Goal: Task Accomplishment & Management: Manage account settings

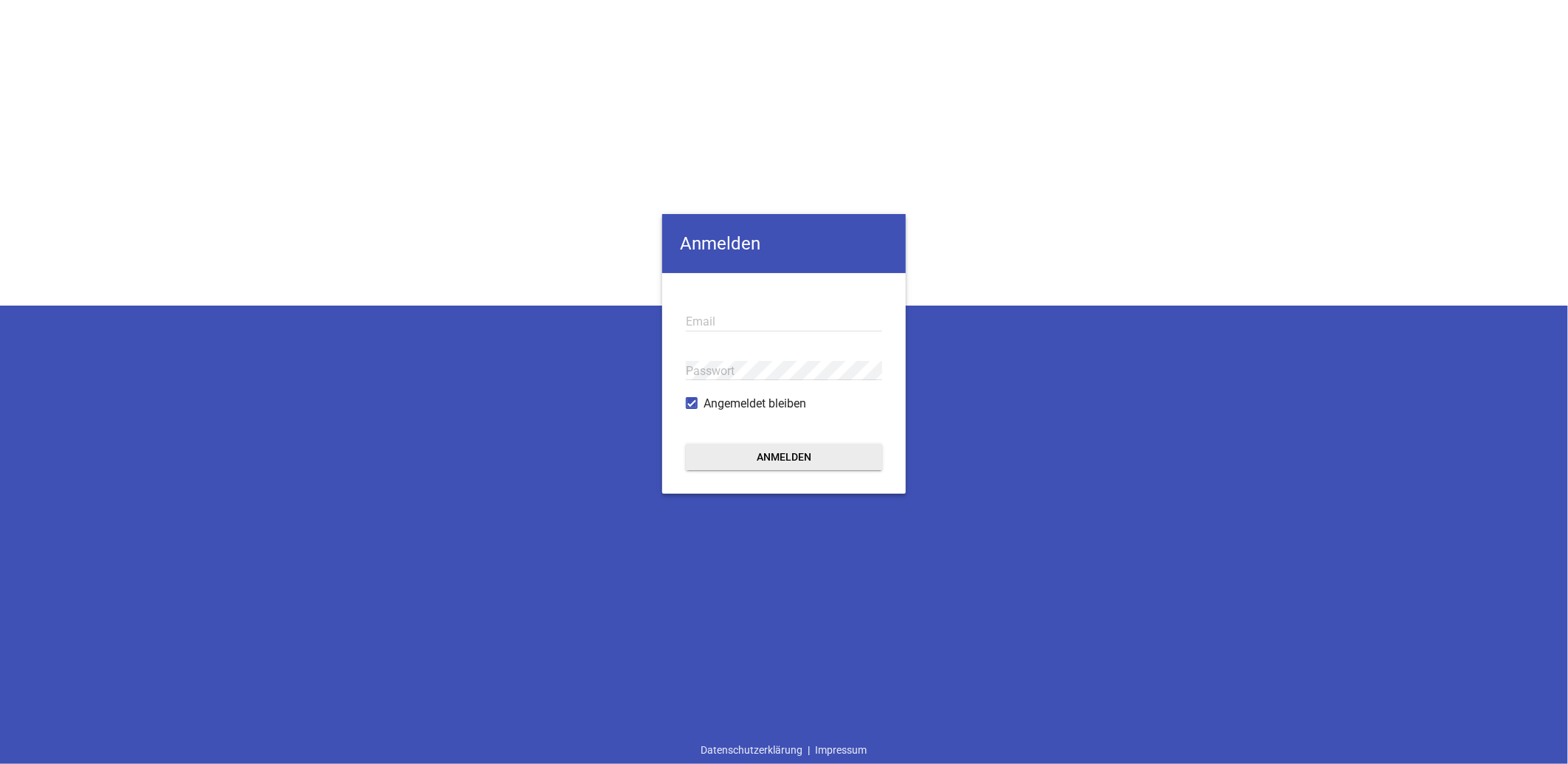
type input "info@landtechnik-lorch.de"
click at [828, 462] on button "Anmelden" at bounding box center [784, 456] width 196 height 26
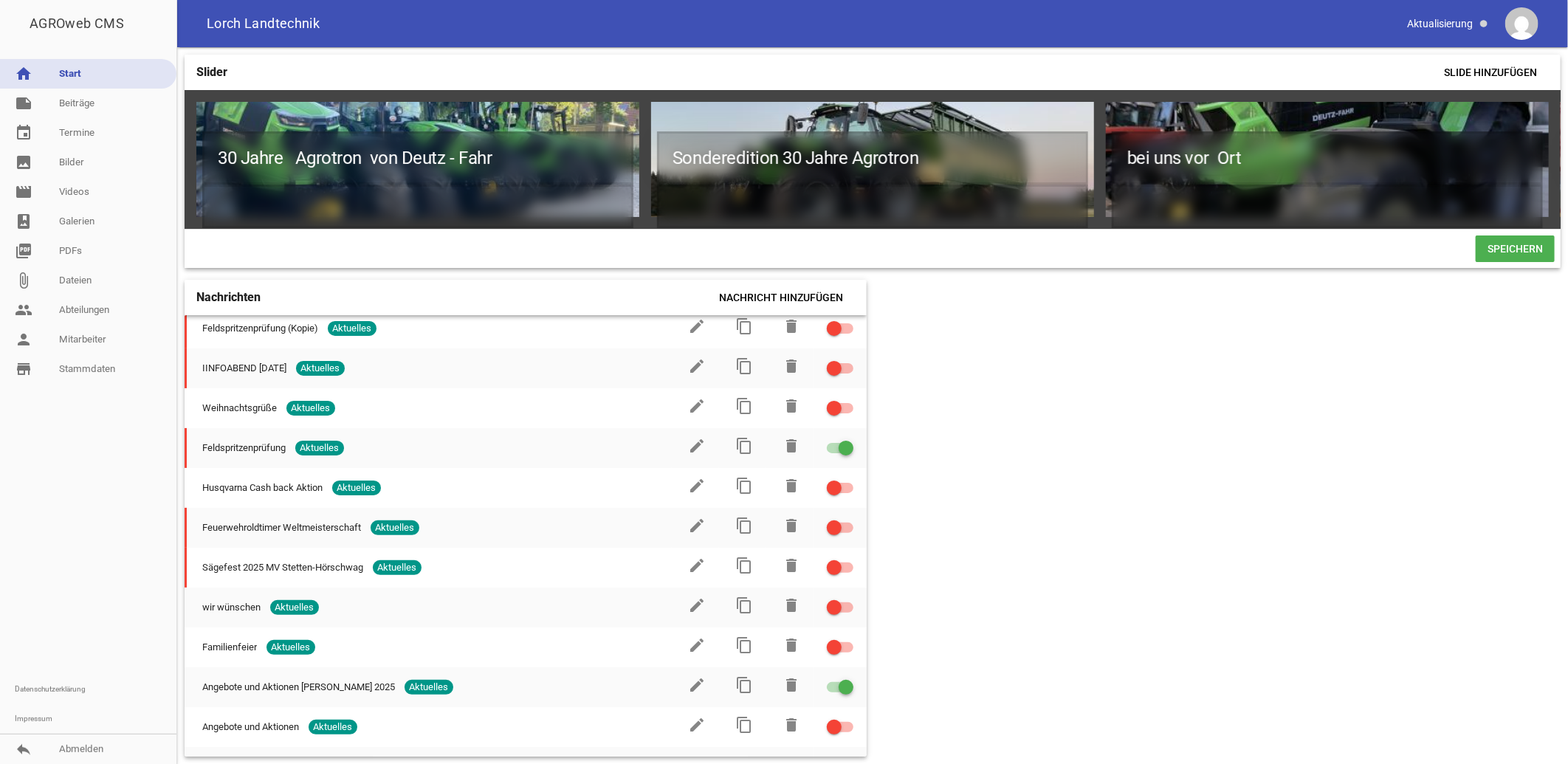
scroll to position [82, 0]
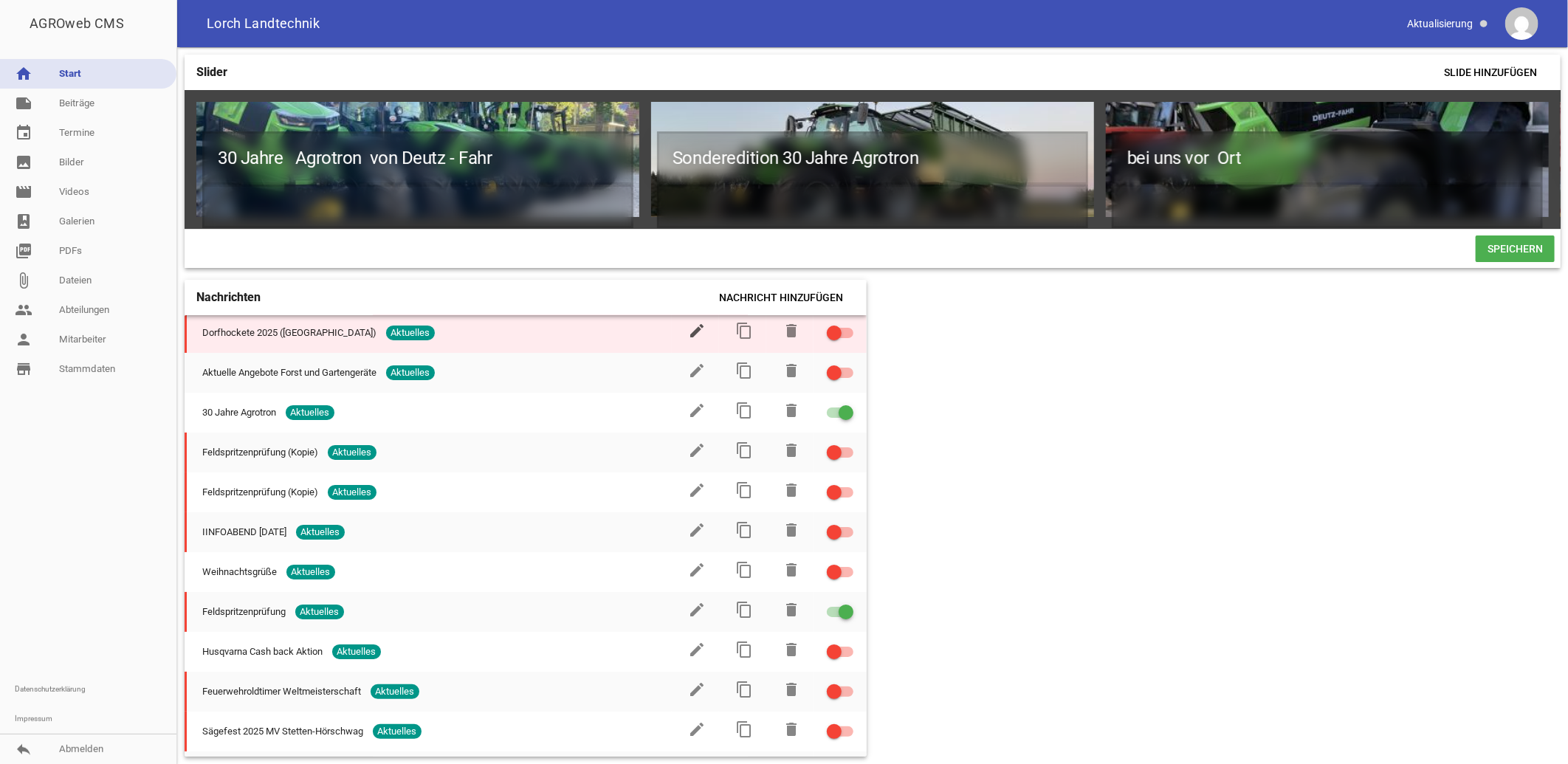
click at [688, 334] on icon "edit" at bounding box center [697, 331] width 17 height 17
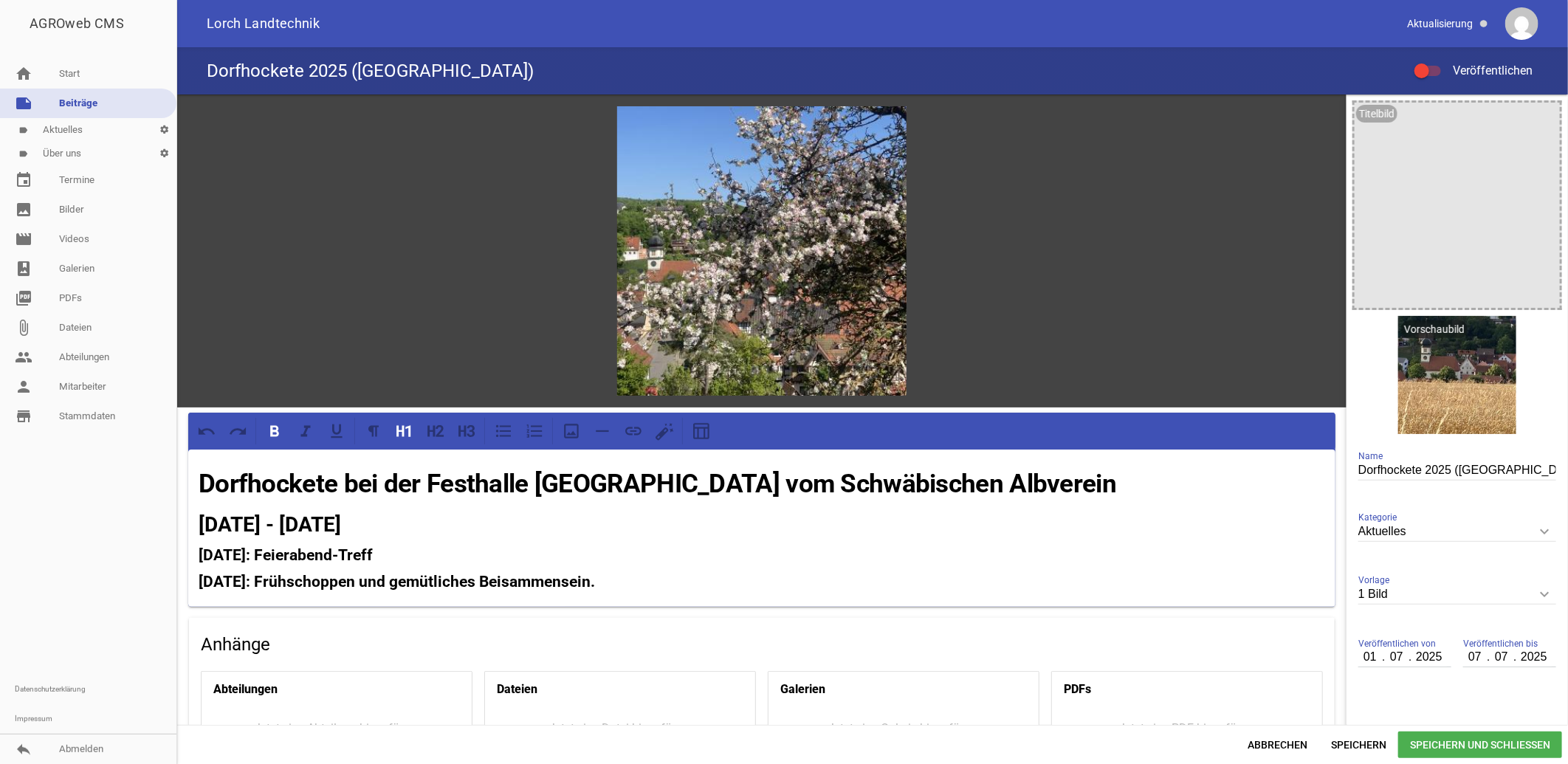
drag, startPoint x: 198, startPoint y: 477, endPoint x: 621, endPoint y: 588, distance: 437.3
click at [621, 588] on div "Dorfhockete bei der Festhalle Mägerkingen vom Schwäbischen Albverein Sa., 05.07…" at bounding box center [762, 529] width 1148 height 157
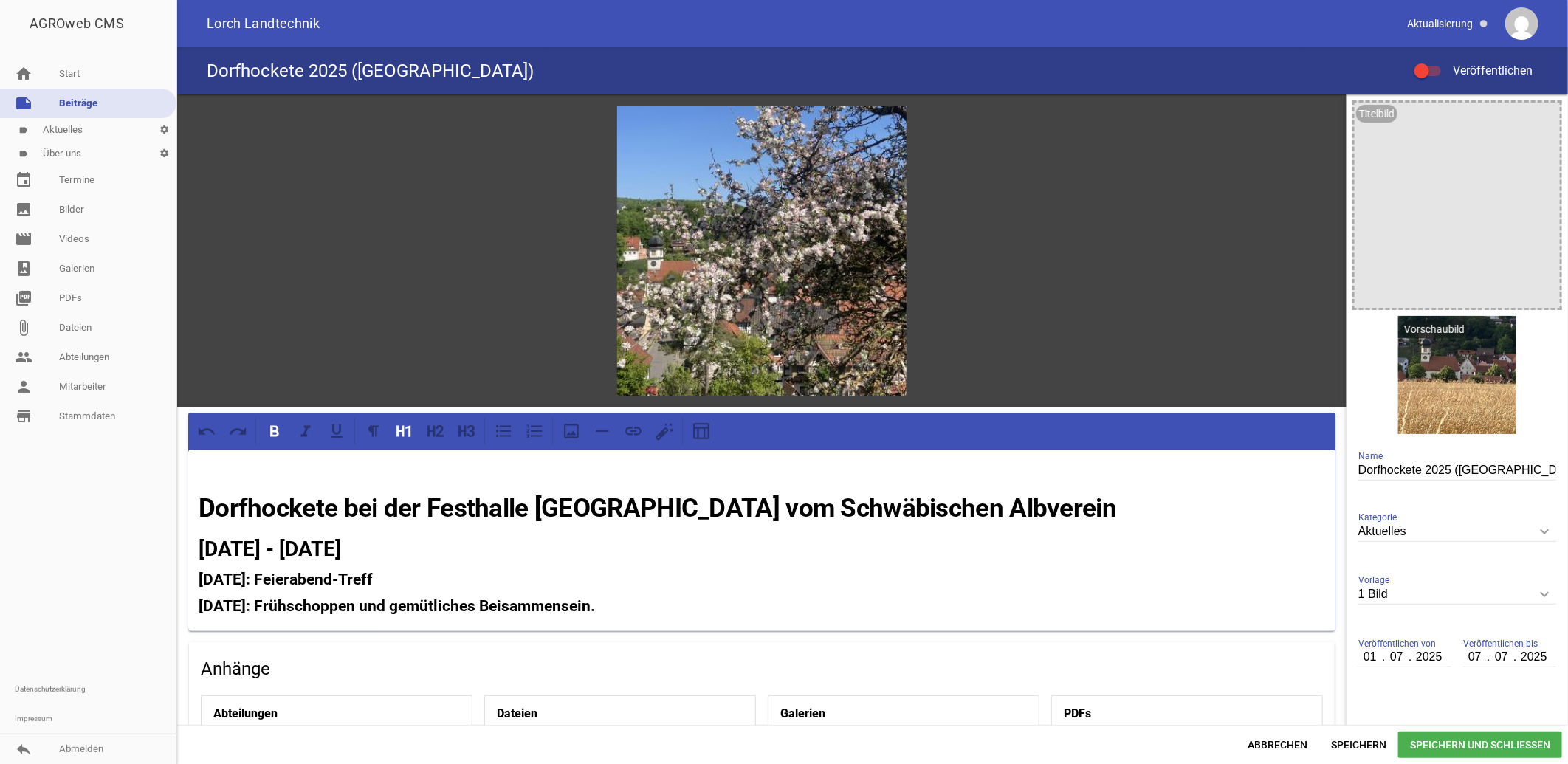
click at [203, 504] on strong "Dorfhockete bei der Festhalle Mägerkingen vom Schwäbischen Albverein" at bounding box center [657, 509] width 918 height 30
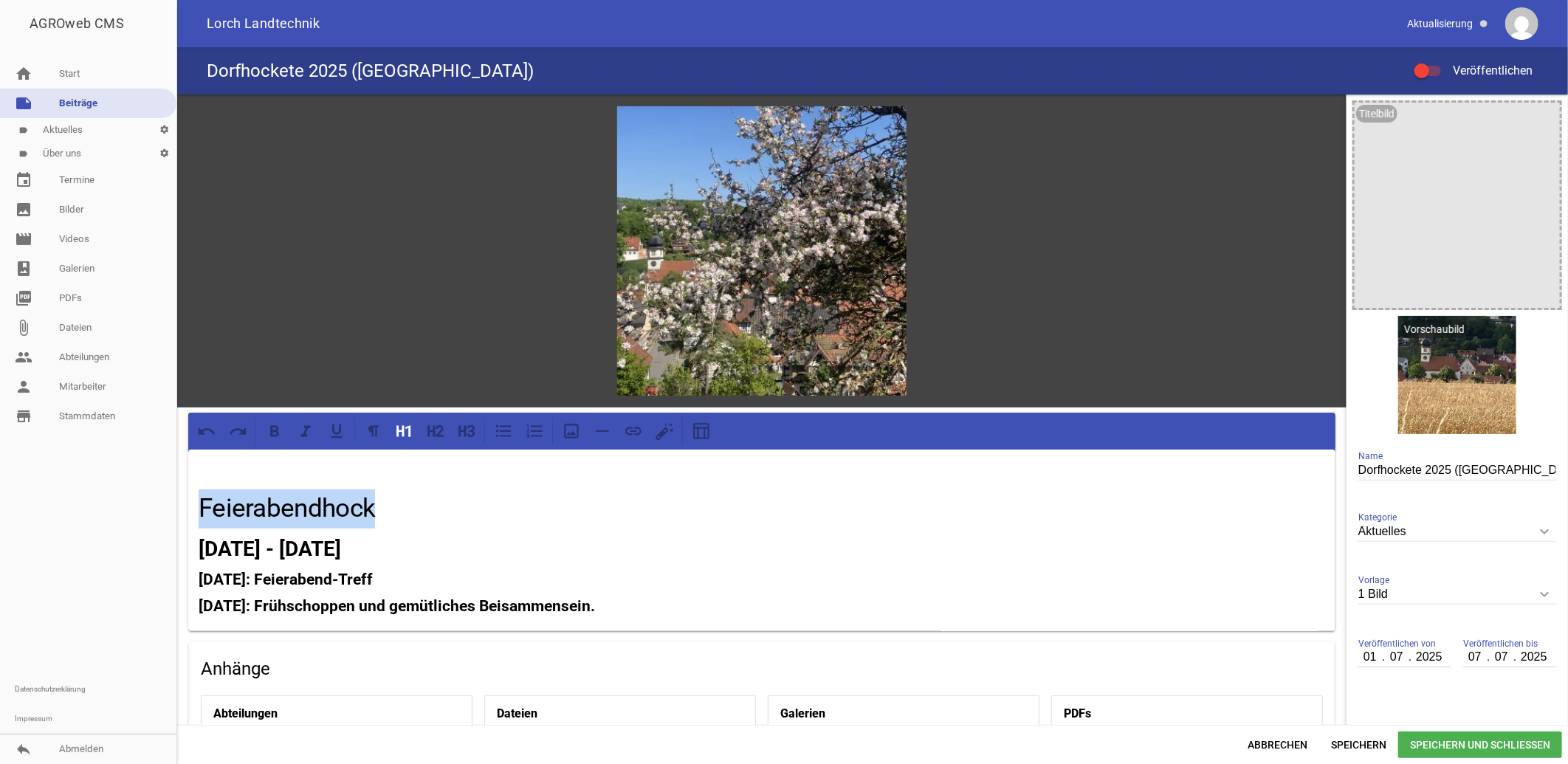
drag, startPoint x: 388, startPoint y: 510, endPoint x: 190, endPoint y: 500, distance: 198.3
click at [190, 500] on div "Feierabendhock Sa., 05.07.2025 - So., 06.07.2025 Samstag: Feierabend-Treff Sonn…" at bounding box center [762, 541] width 1148 height 182
click at [274, 431] on icon at bounding box center [274, 431] width 19 height 19
click at [399, 510] on h1 "Feierabendhock" at bounding box center [762, 509] width 1127 height 39
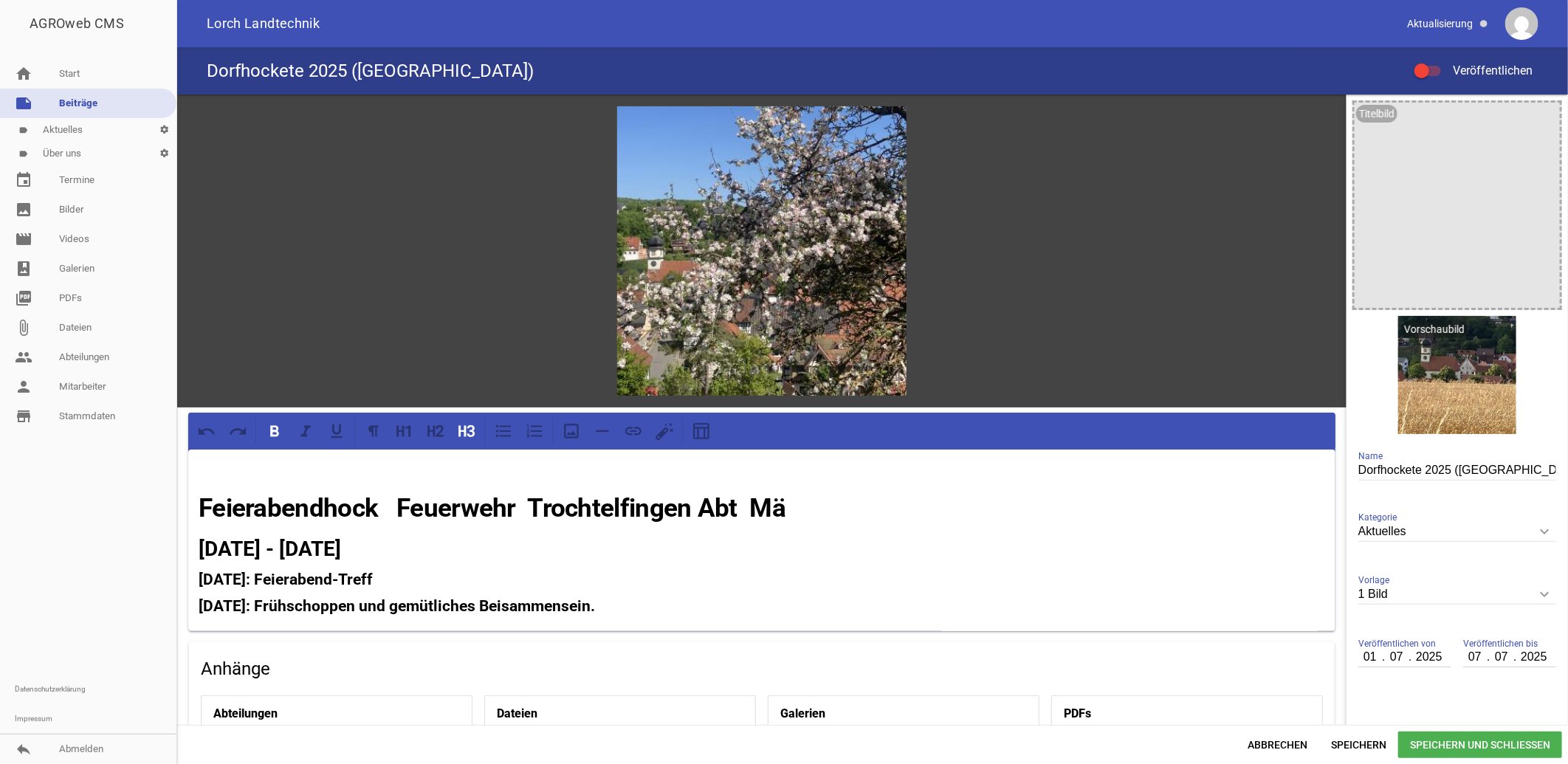
click at [795, 506] on h1 "Feierabendhock Feuerwehr Trochtelfingen Abt Mä" at bounding box center [762, 509] width 1127 height 39
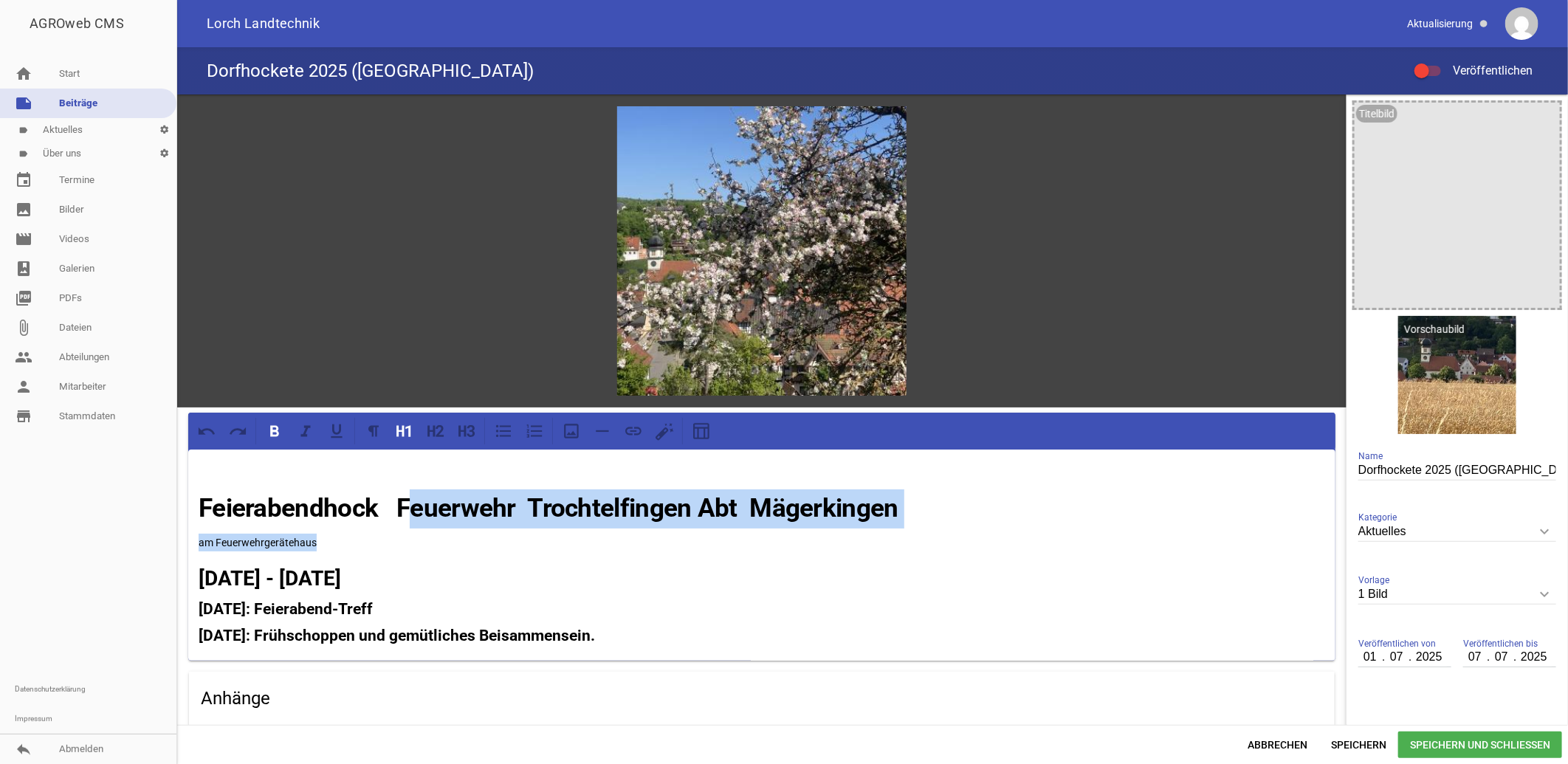
drag, startPoint x: 400, startPoint y: 501, endPoint x: 968, endPoint y: 526, distance: 568.5
click at [968, 526] on div "Feierabendhock Feuerwehr Trochtelfingen Abt Mägerkingen am Feuerwehrgerätehaus …" at bounding box center [762, 556] width 1148 height 211
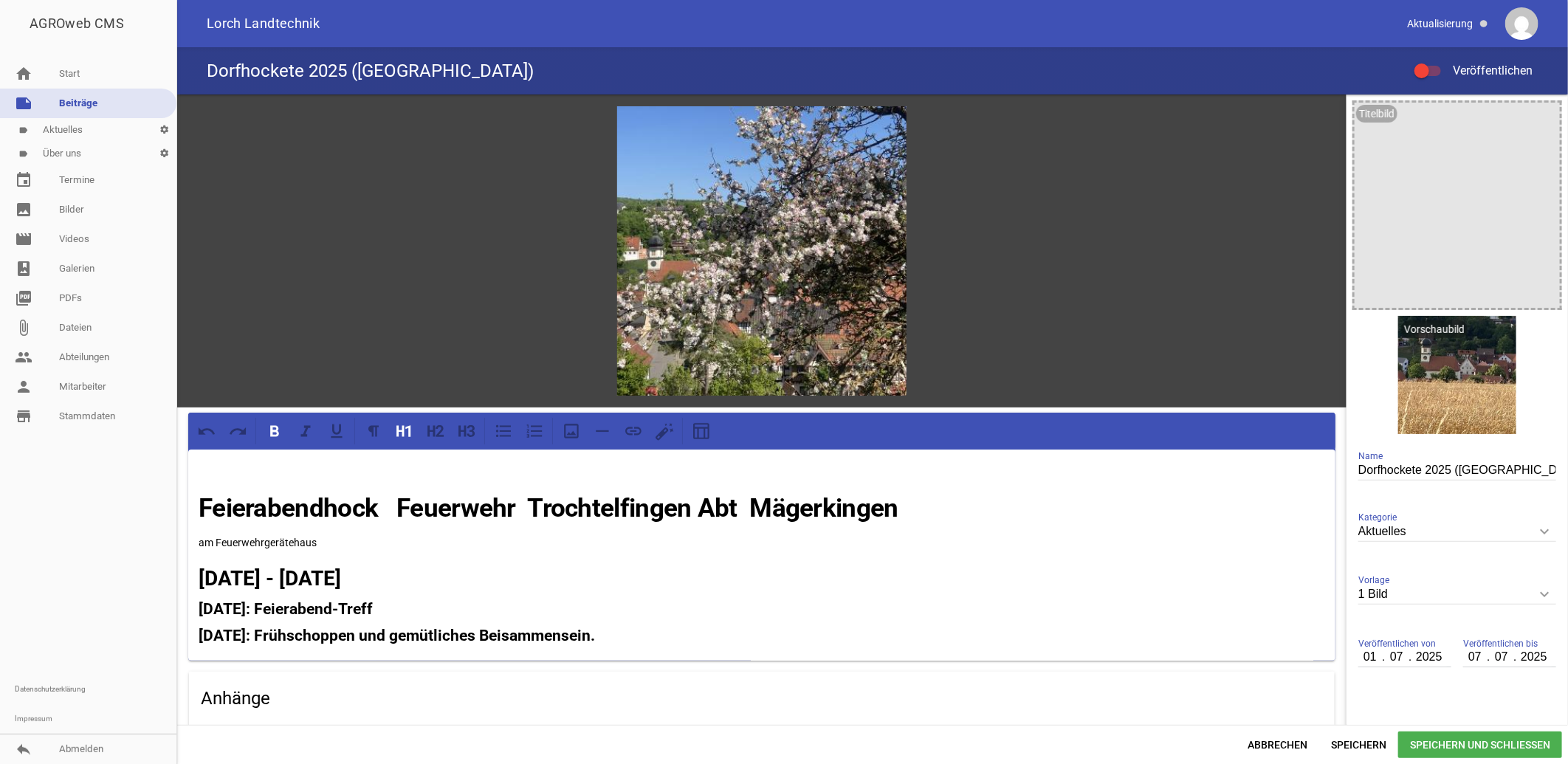
click at [658, 603] on h3 "Samstag: Feierabend-Treff" at bounding box center [762, 610] width 1127 height 24
click at [403, 503] on strong "Feierabendhock Feuerwehr Trochtelfingen Abt Mägerkingen" at bounding box center [548, 509] width 700 height 30
drag, startPoint x: 325, startPoint y: 541, endPoint x: 183, endPoint y: 543, distance: 142.0
click at [183, 543] on div "games image Feierabendhock am Feuerwehrgerätehaus Mägerkingen am Feuerwehrgerät…" at bounding box center [761, 543] width 1169 height 897
drag, startPoint x: 238, startPoint y: 572, endPoint x: 530, endPoint y: 588, distance: 292.4
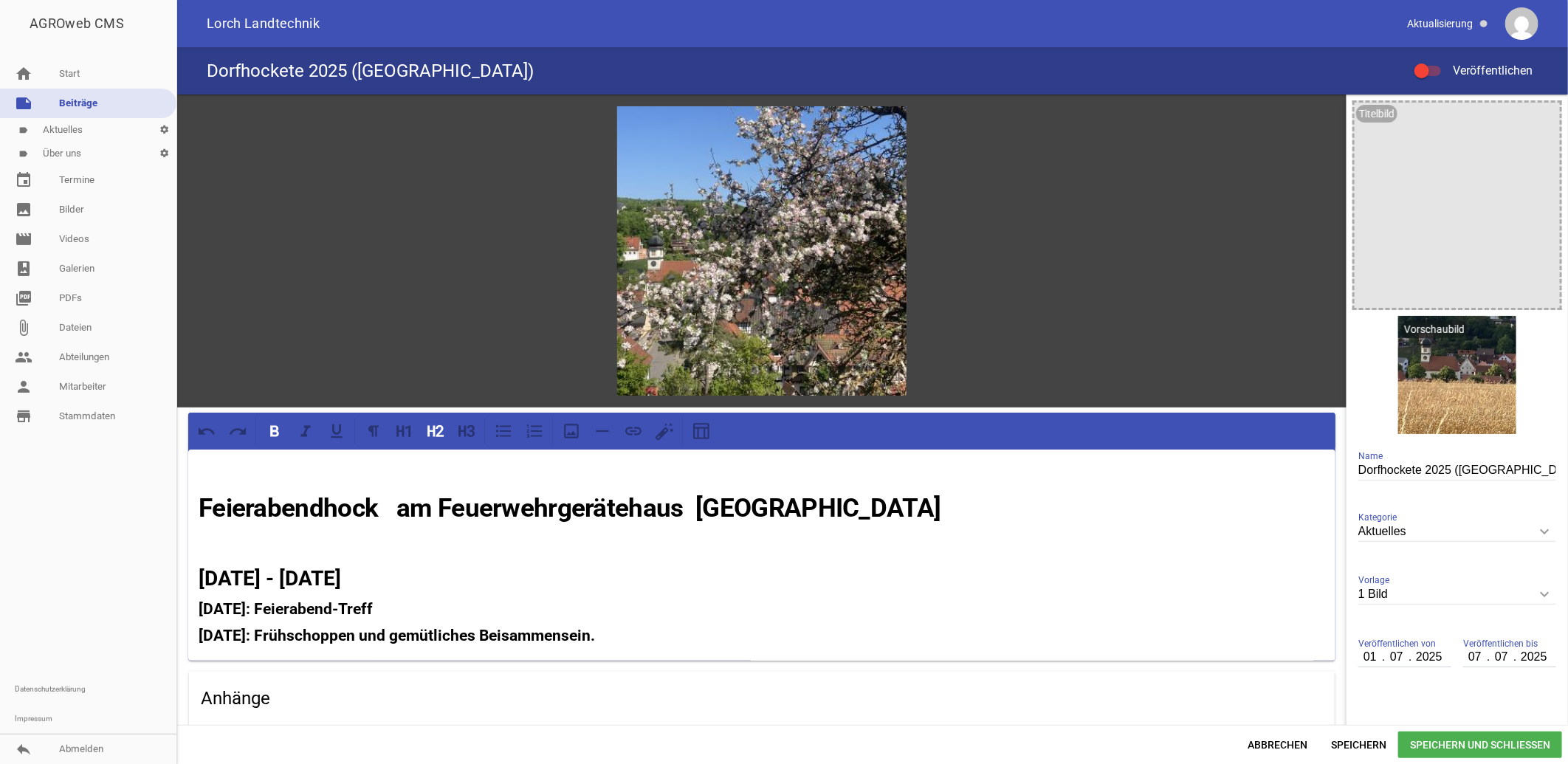
click at [530, 588] on h2 "Sa., 05.07.2025 - So., 06.07.2025" at bounding box center [762, 579] width 1127 height 31
drag, startPoint x: 199, startPoint y: 607, endPoint x: 670, endPoint y: 661, distance: 474.1
click at [670, 661] on div "games image Feierabendhock am Feuerwehrgerätehaus Mägerkingen Sa., 23 August 29…" at bounding box center [761, 543] width 1169 height 897
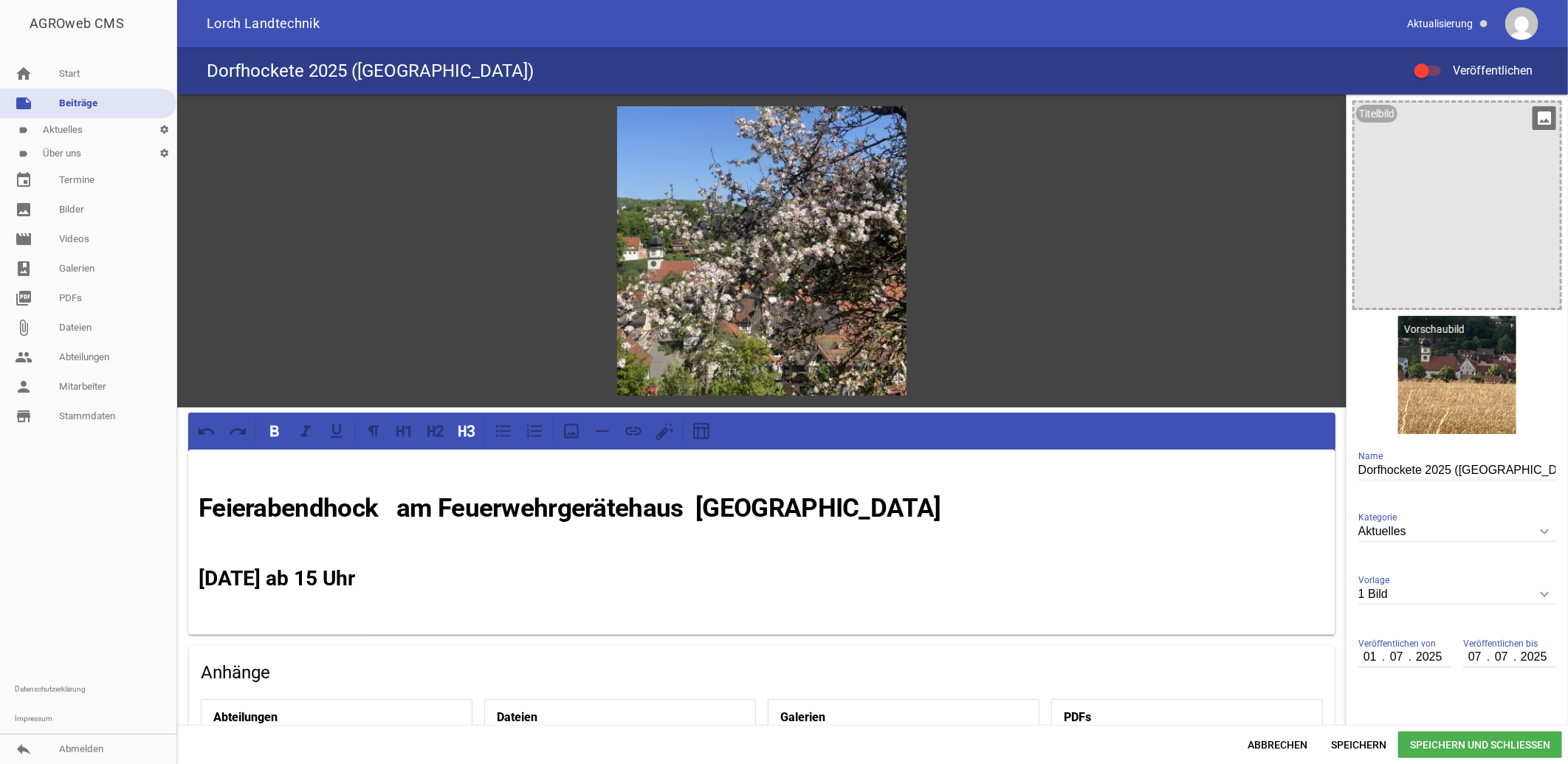
click at [1538, 114] on icon "image" at bounding box center [1545, 118] width 24 height 24
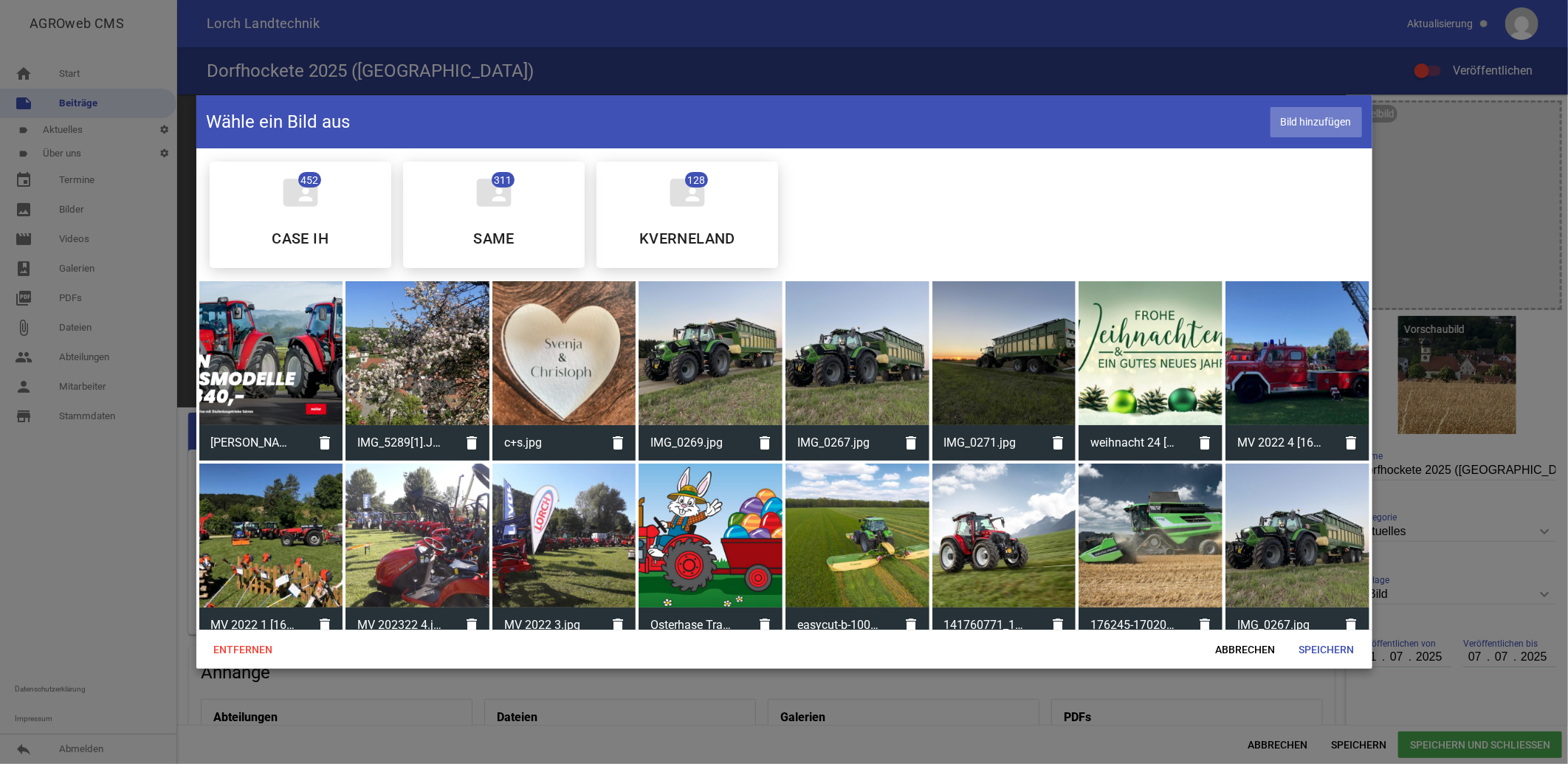
click at [1334, 119] on span "Bild hinzufügen" at bounding box center [1316, 122] width 91 height 30
click at [1334, 648] on span "Speichern" at bounding box center [1326, 650] width 79 height 26
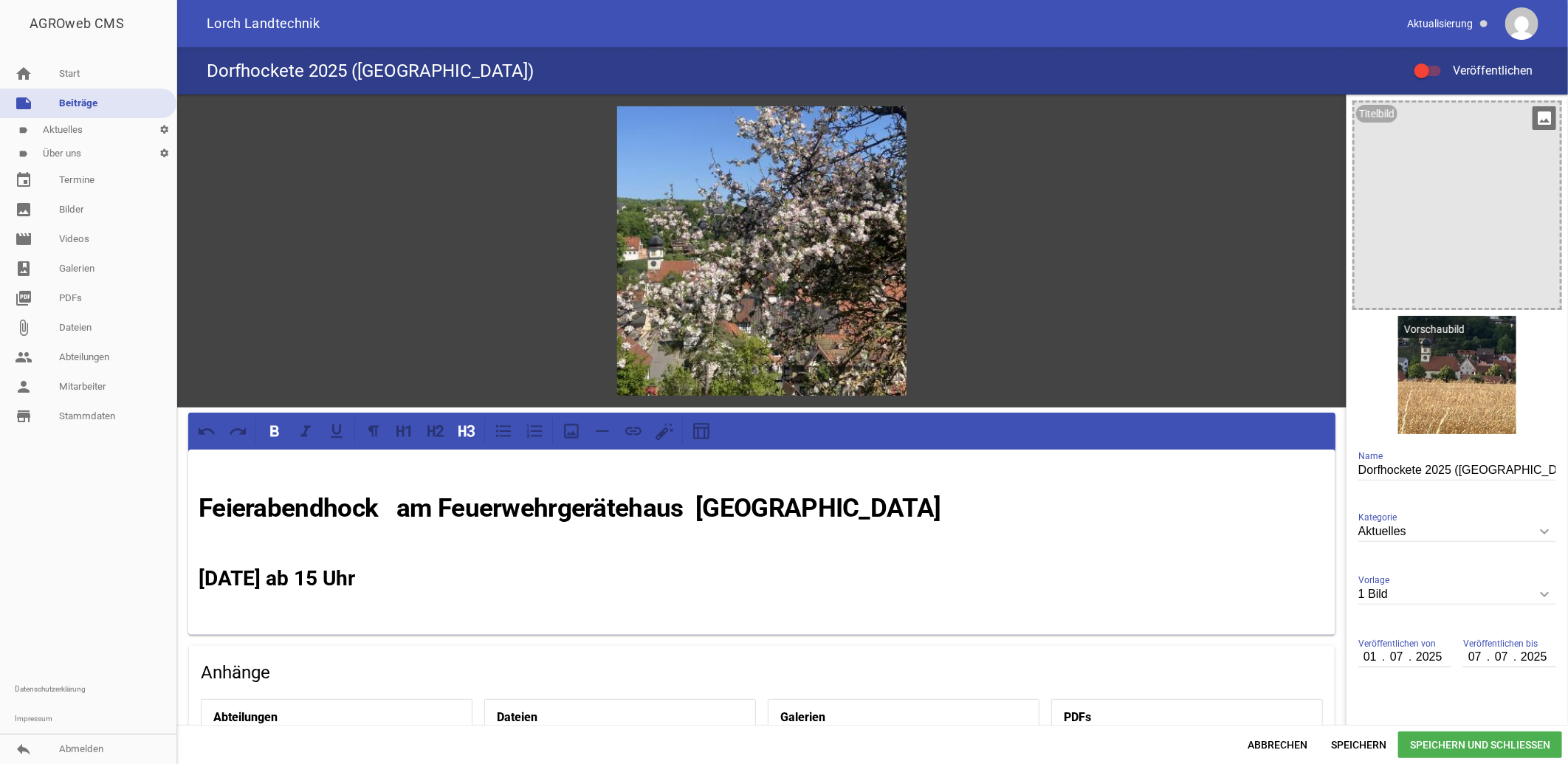
click at [1536, 116] on icon "image" at bounding box center [1545, 118] width 24 height 24
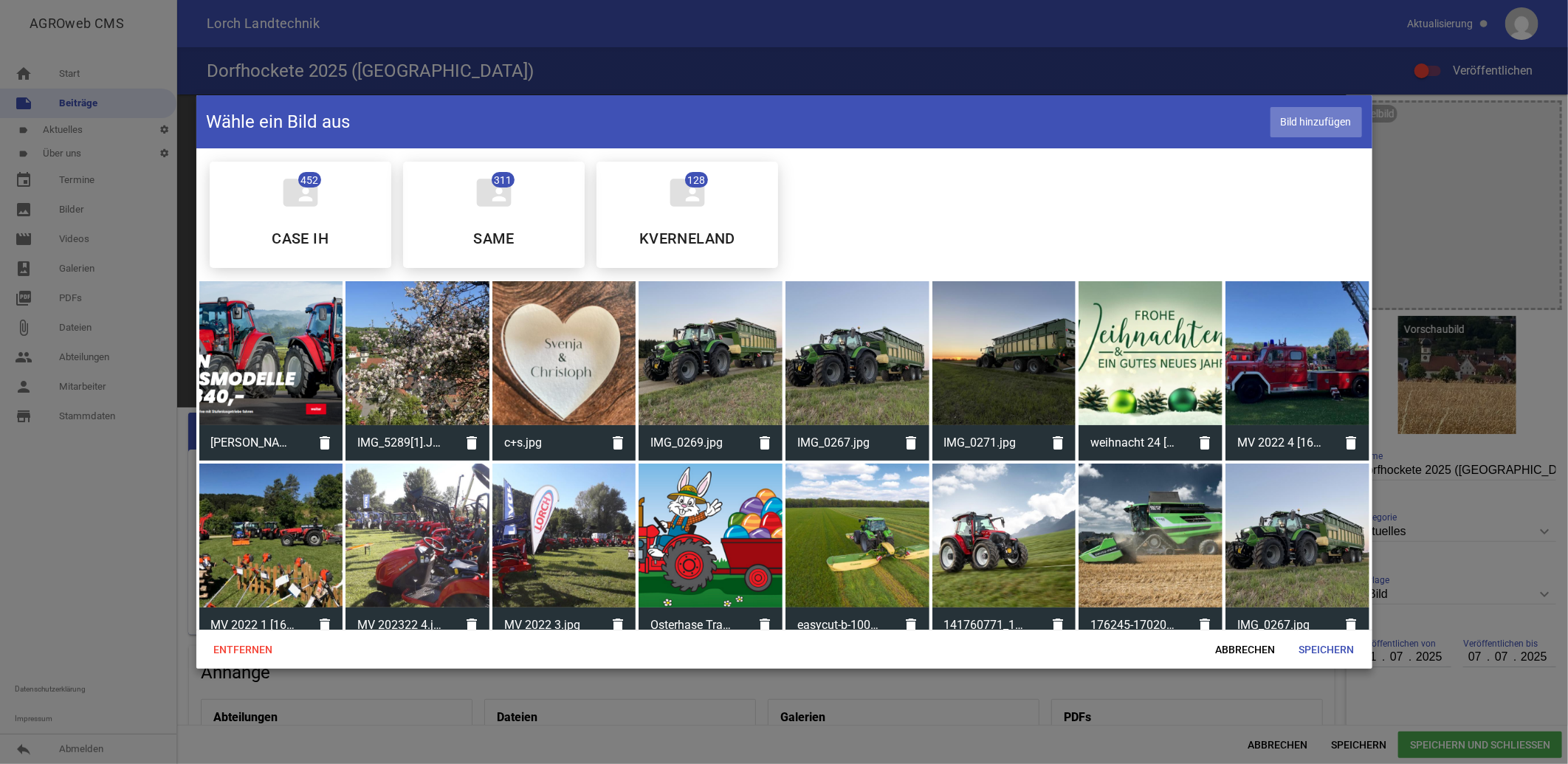
click at [1326, 121] on span "Bild hinzufügen" at bounding box center [1316, 122] width 91 height 30
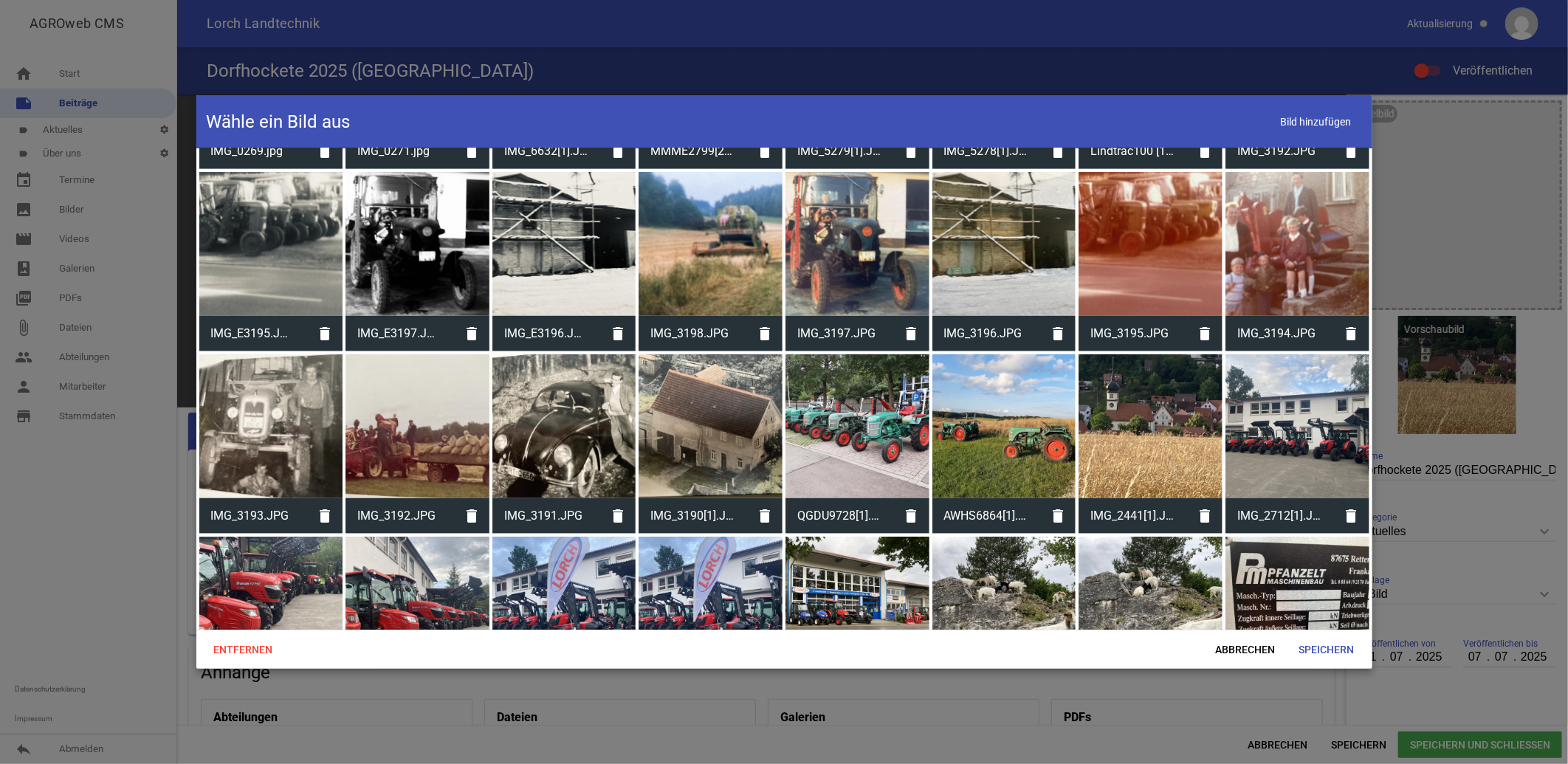
scroll to position [739, 0]
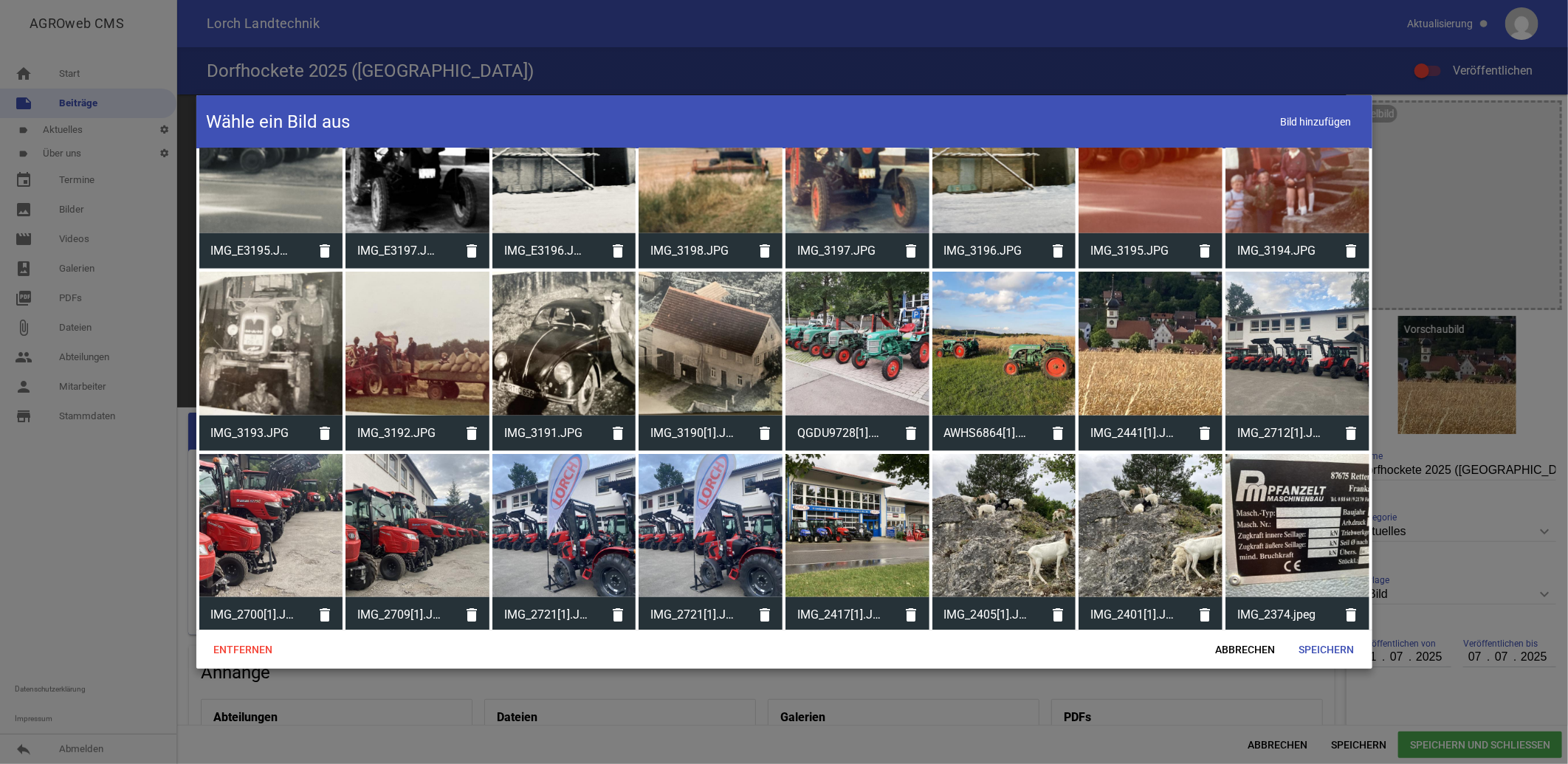
click at [1144, 386] on div at bounding box center [1150, 343] width 144 height 144
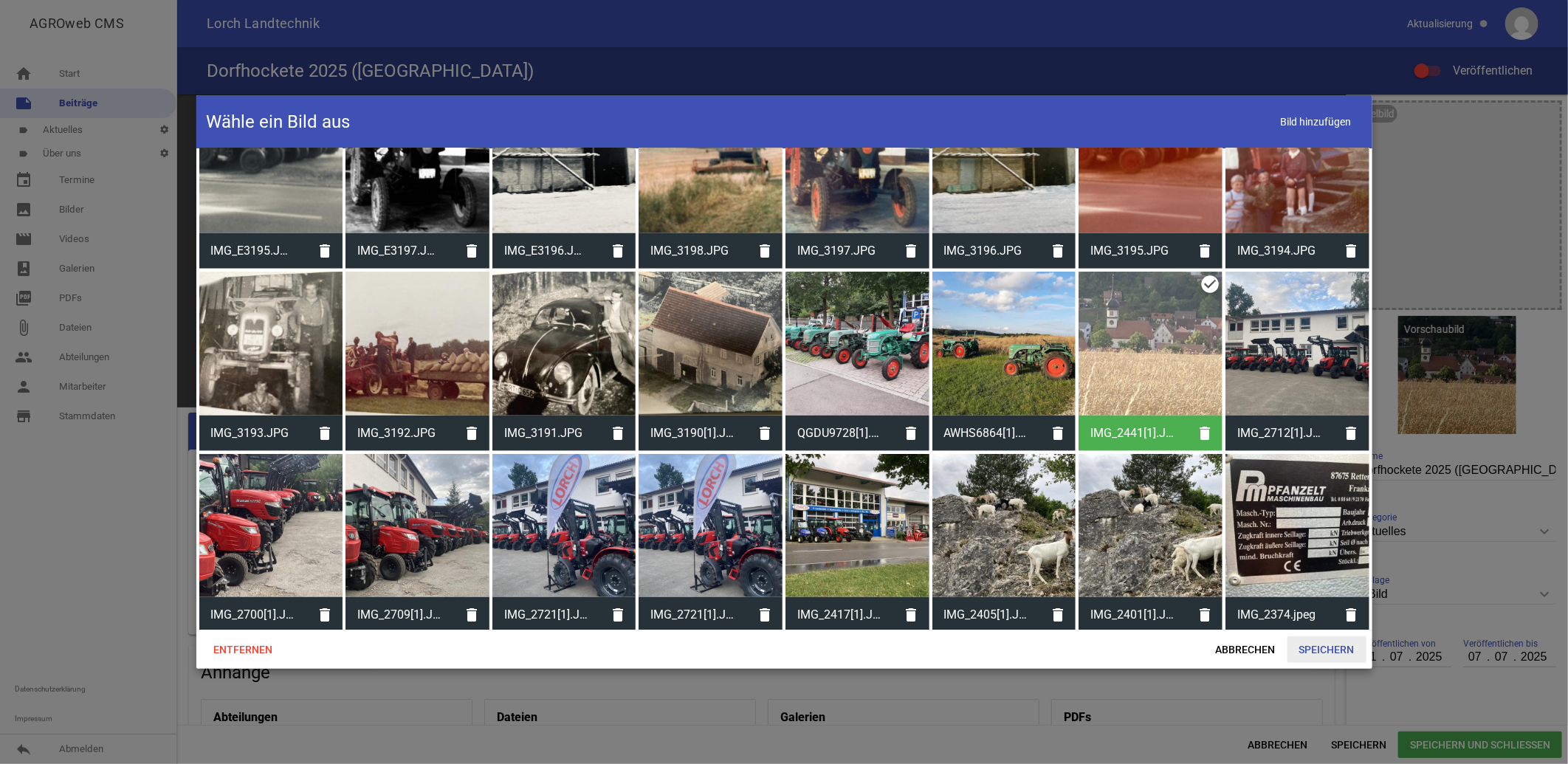
click at [1332, 646] on span "Speichern" at bounding box center [1326, 650] width 79 height 26
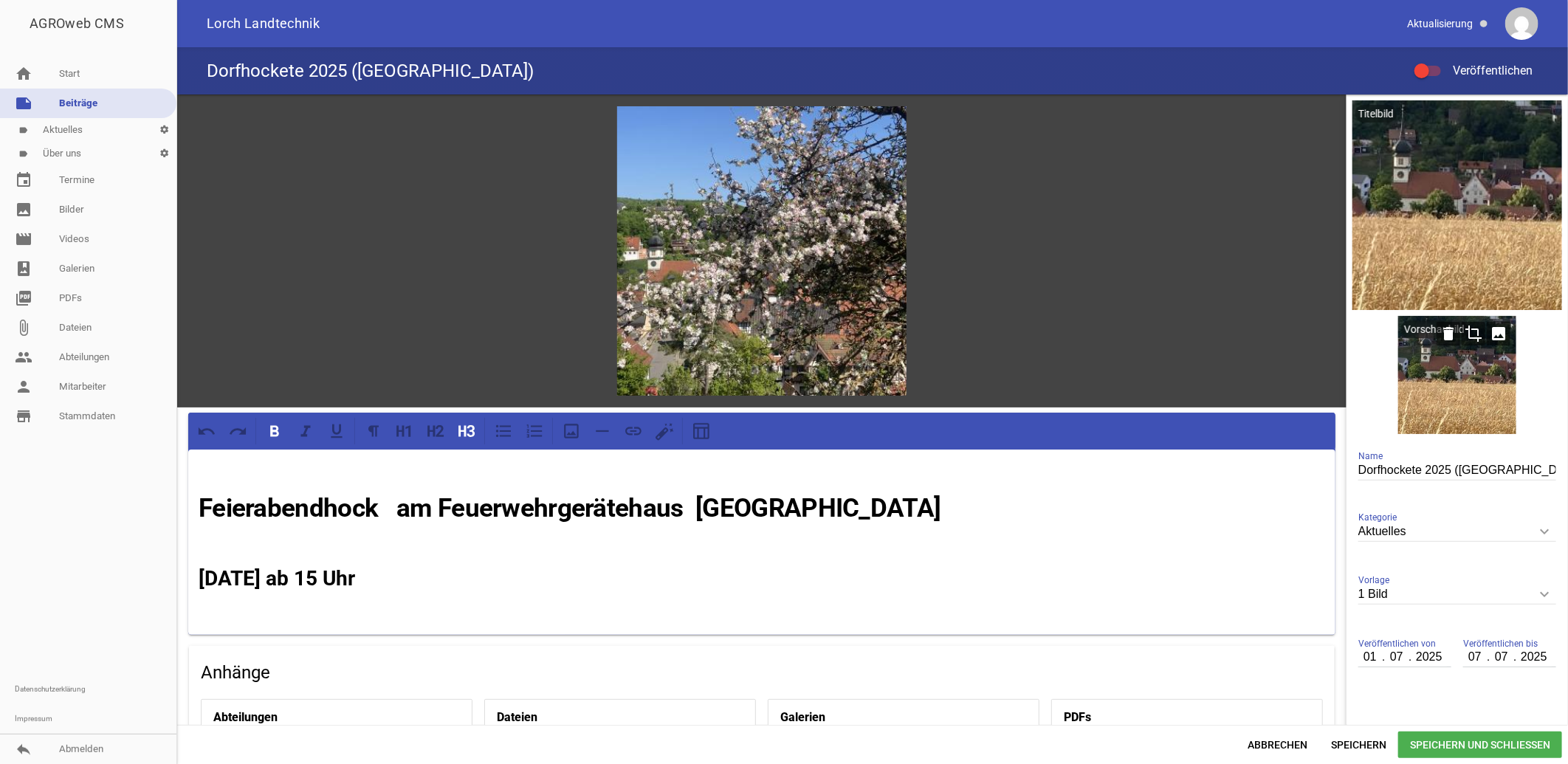
click at [1443, 398] on div at bounding box center [1457, 375] width 118 height 118
click at [1493, 336] on icon "image" at bounding box center [1499, 334] width 24 height 24
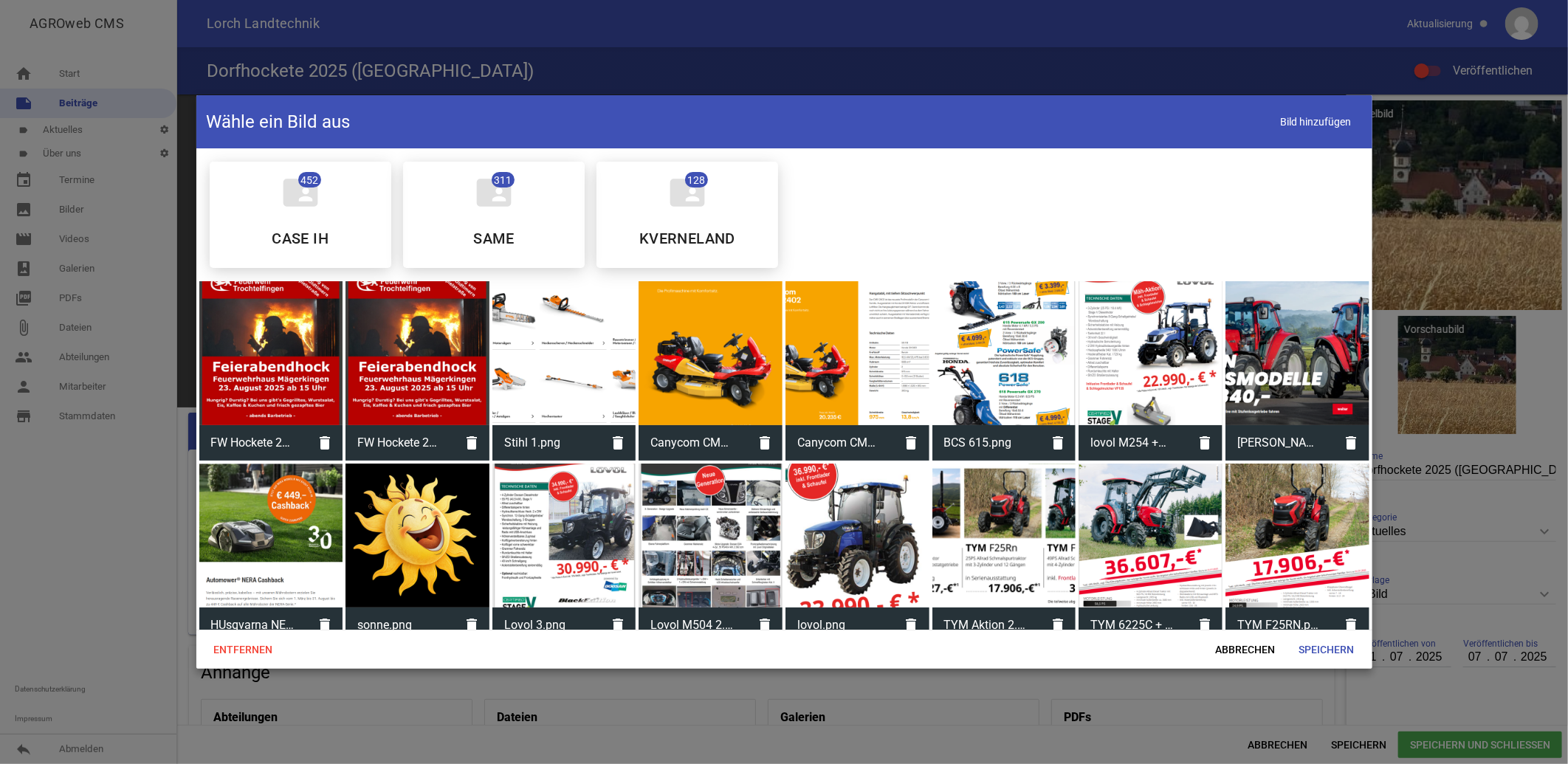
click at [421, 378] on div at bounding box center [417, 353] width 144 height 144
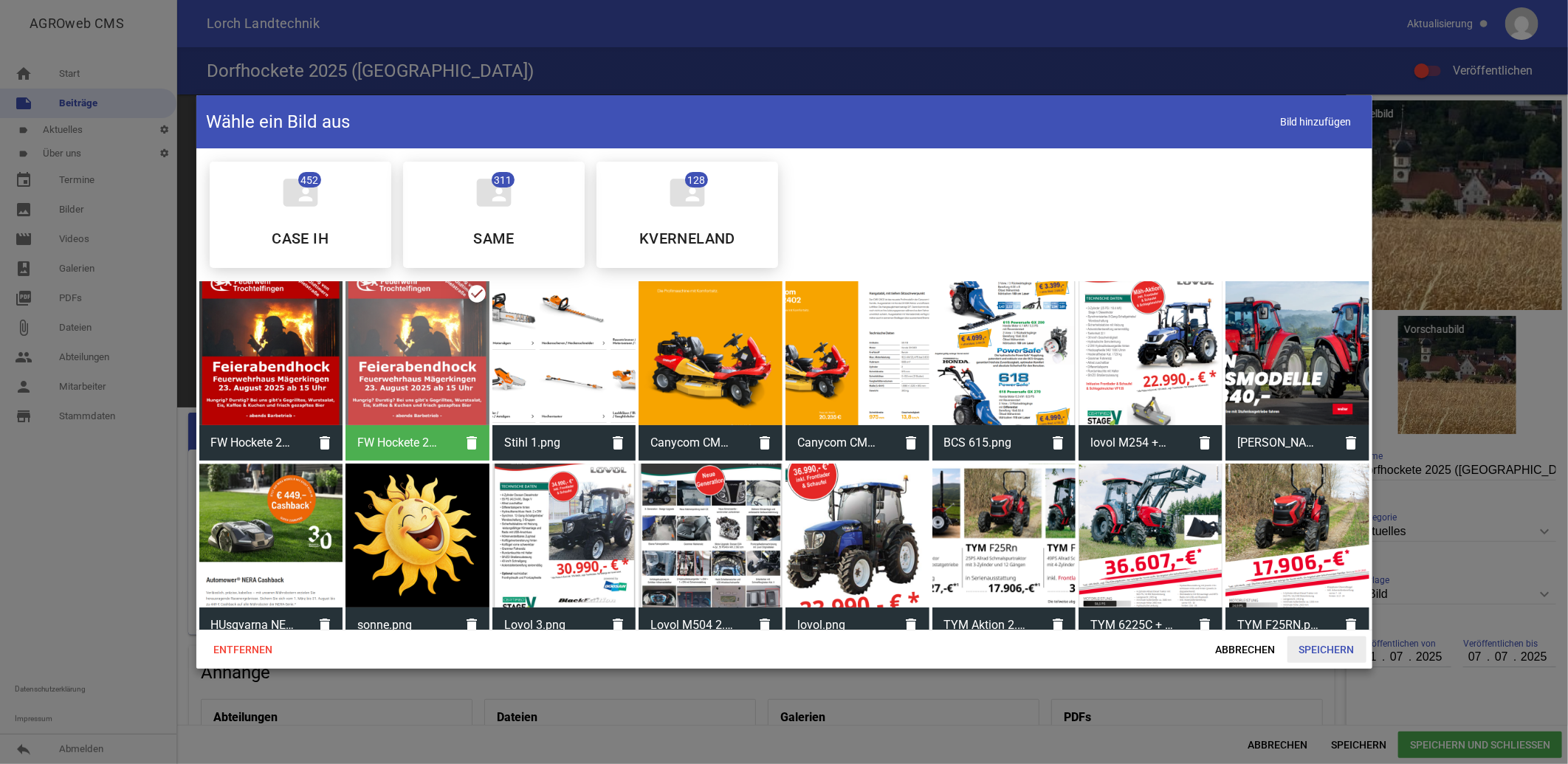
click at [1330, 644] on span "Speichern" at bounding box center [1326, 650] width 79 height 26
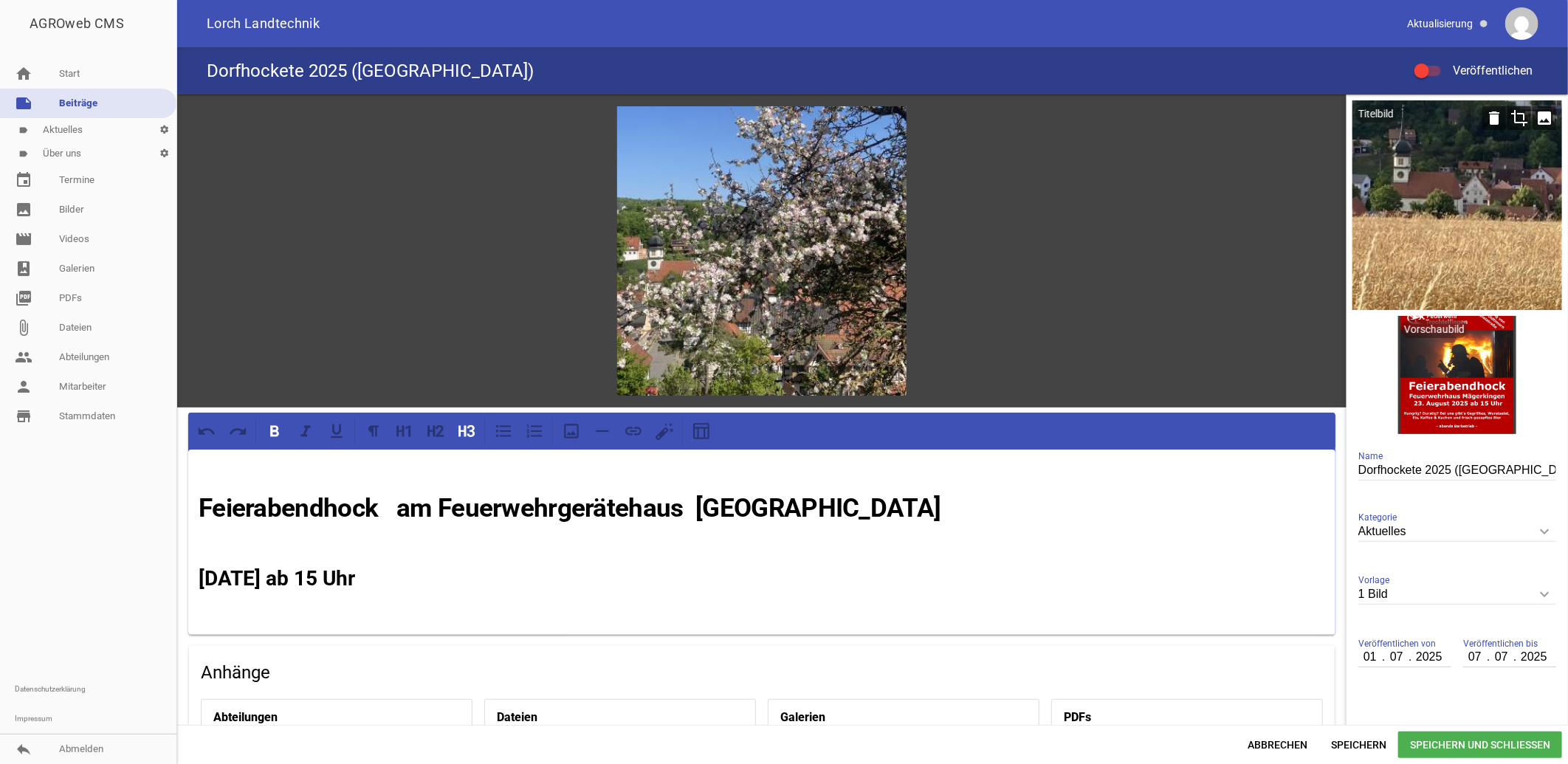
click at [1539, 114] on icon "image" at bounding box center [1545, 118] width 24 height 24
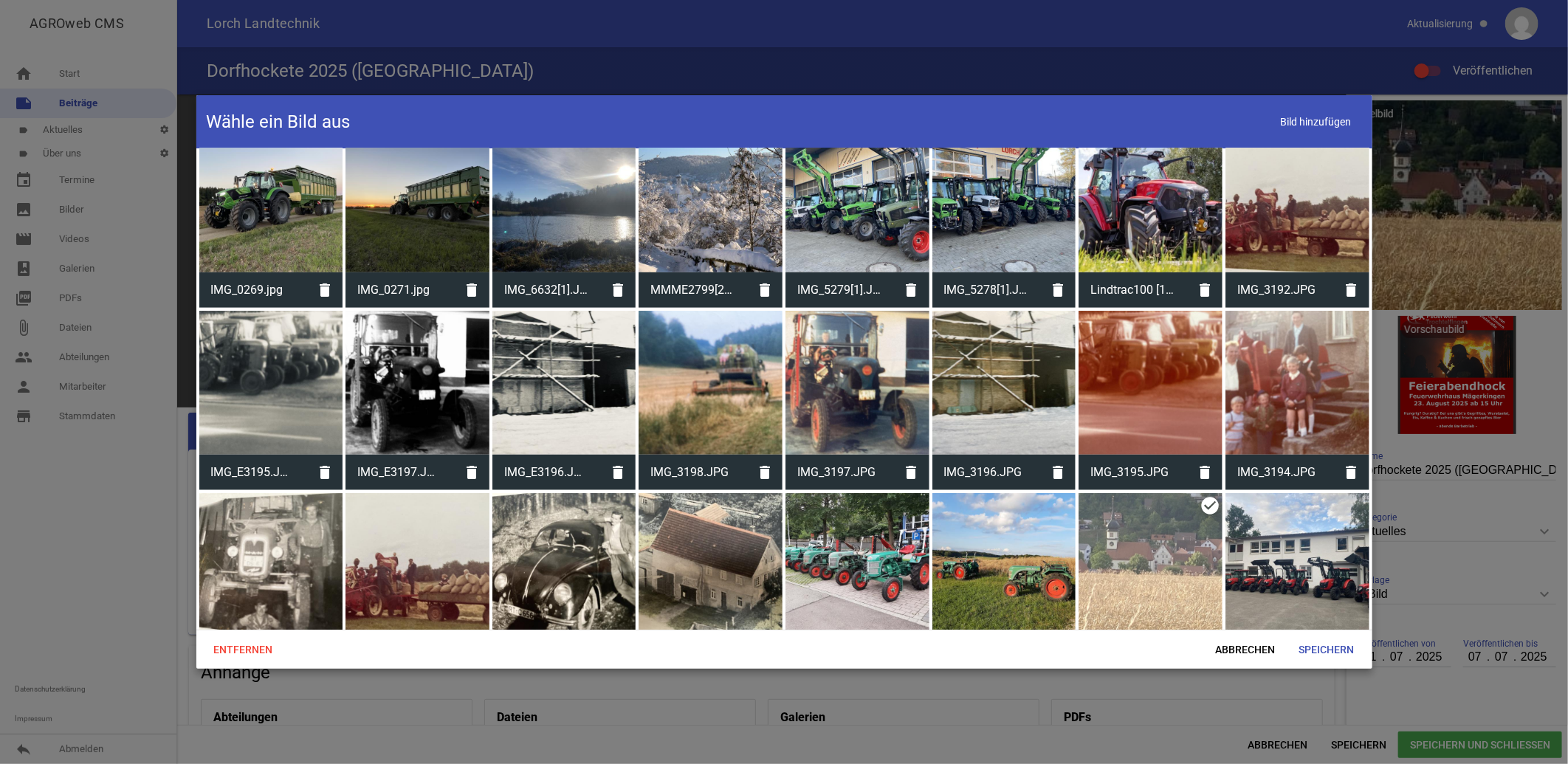
scroll to position [188, 0]
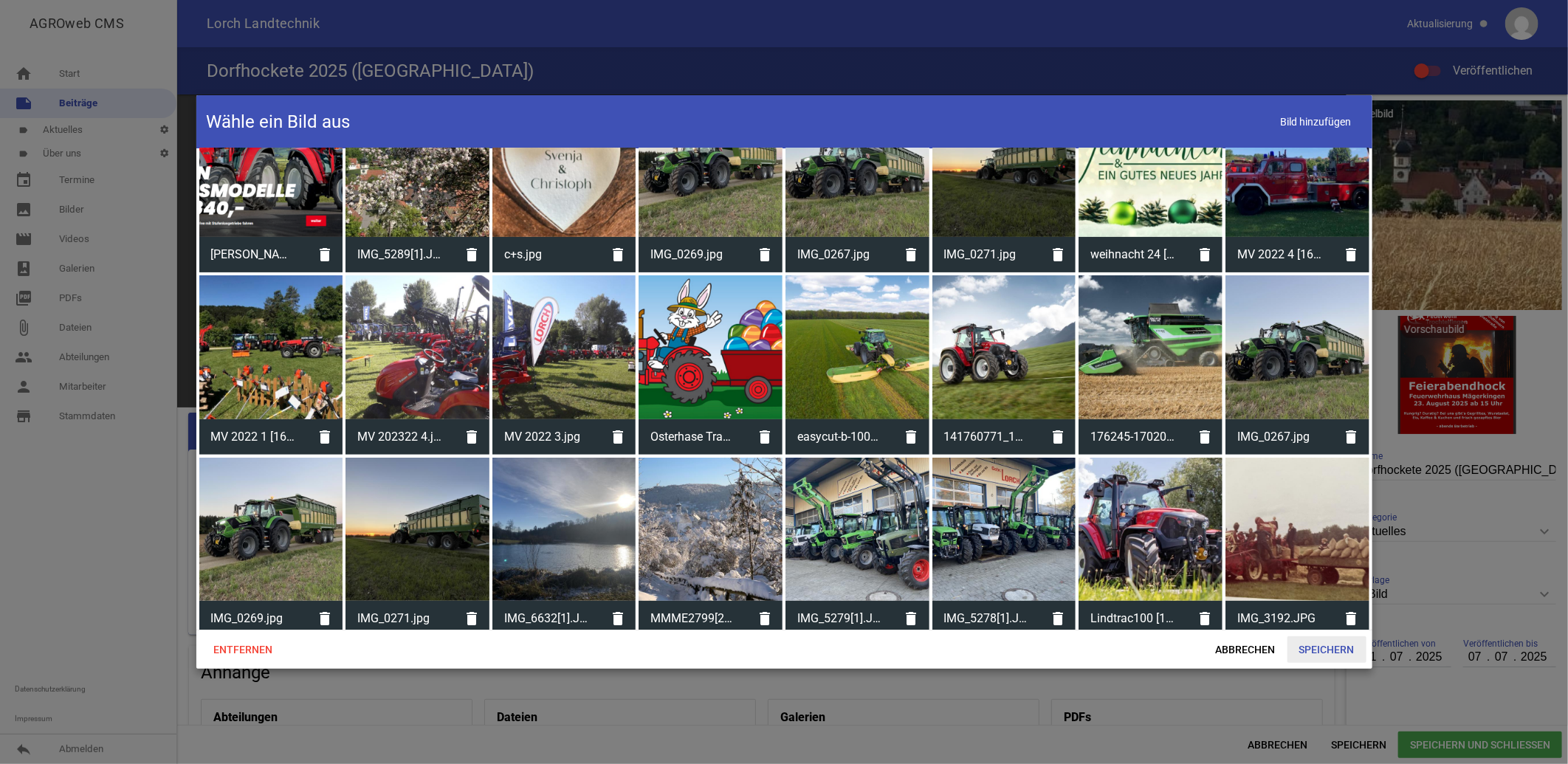
click at [1334, 645] on span "Speichern" at bounding box center [1326, 650] width 79 height 26
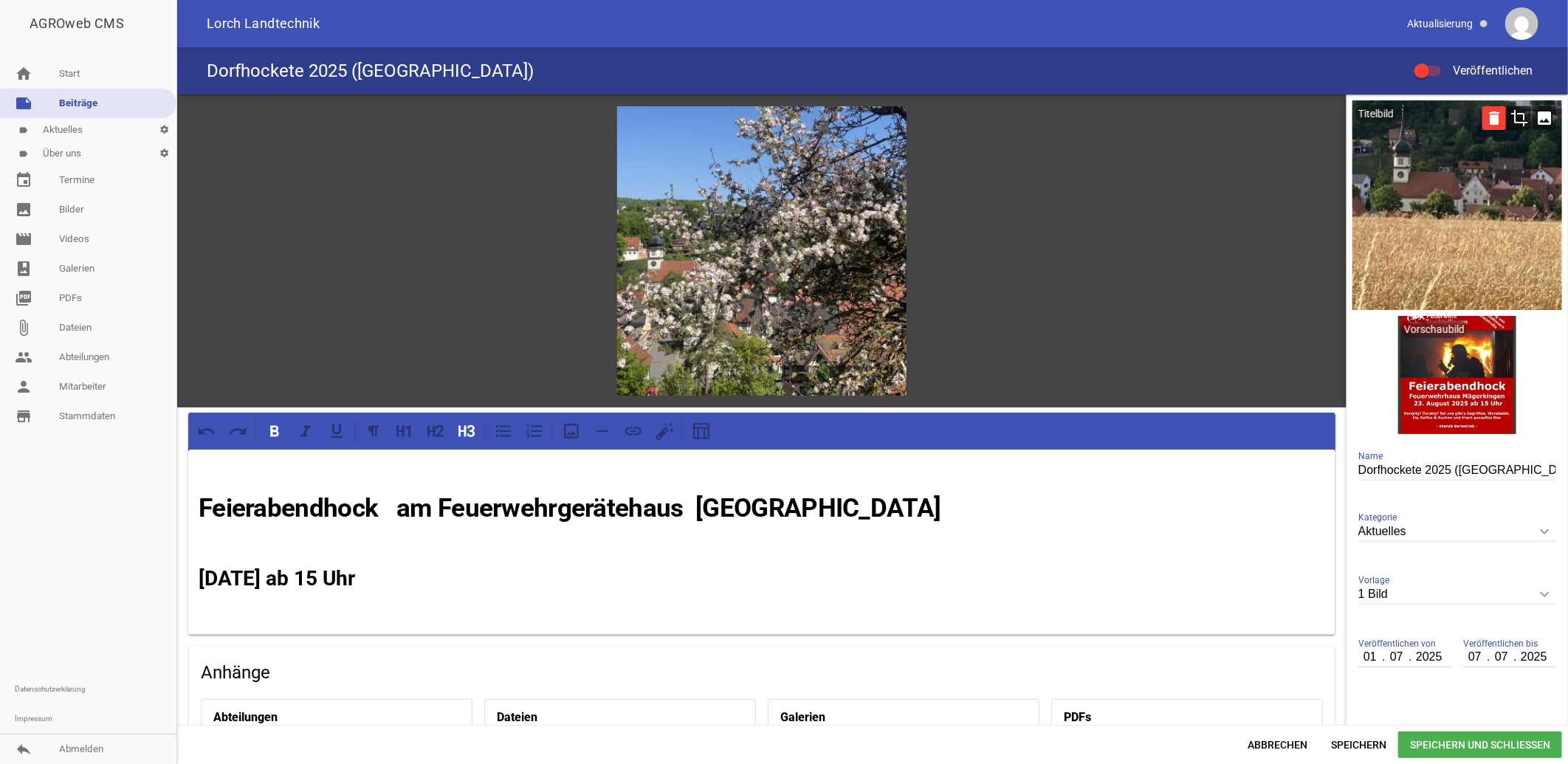
click at [1491, 117] on icon "delete" at bounding box center [1494, 118] width 24 height 24
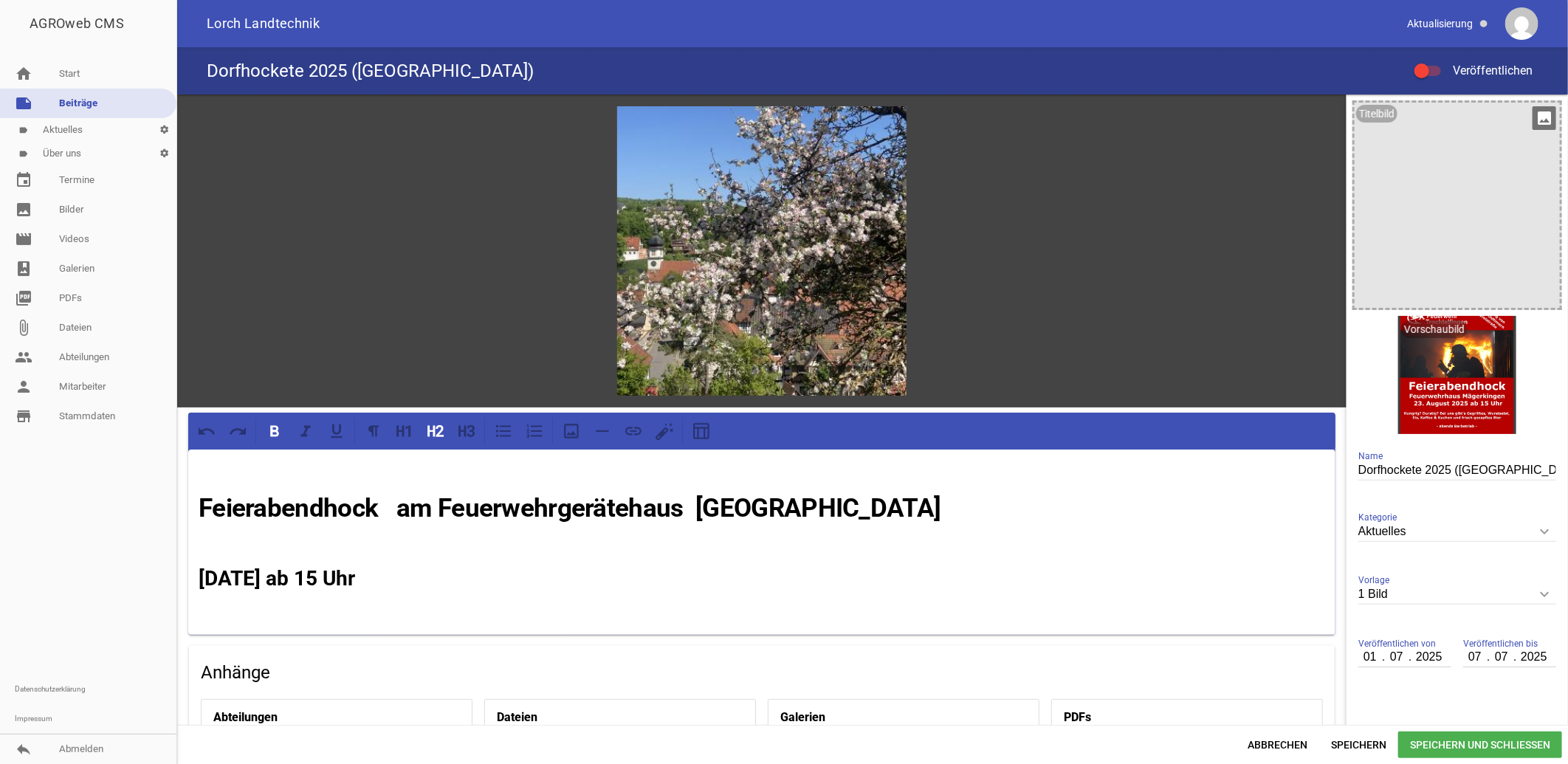
drag, startPoint x: 372, startPoint y: 575, endPoint x: 364, endPoint y: 578, distance: 8.5
click at [355, 578] on strong "Sa., 23 August 2925 ab 15 Uhr" at bounding box center [277, 579] width 157 height 25
click at [1370, 656] on input "01" at bounding box center [1371, 657] width 25 height 19
type input "18"
type input "08"
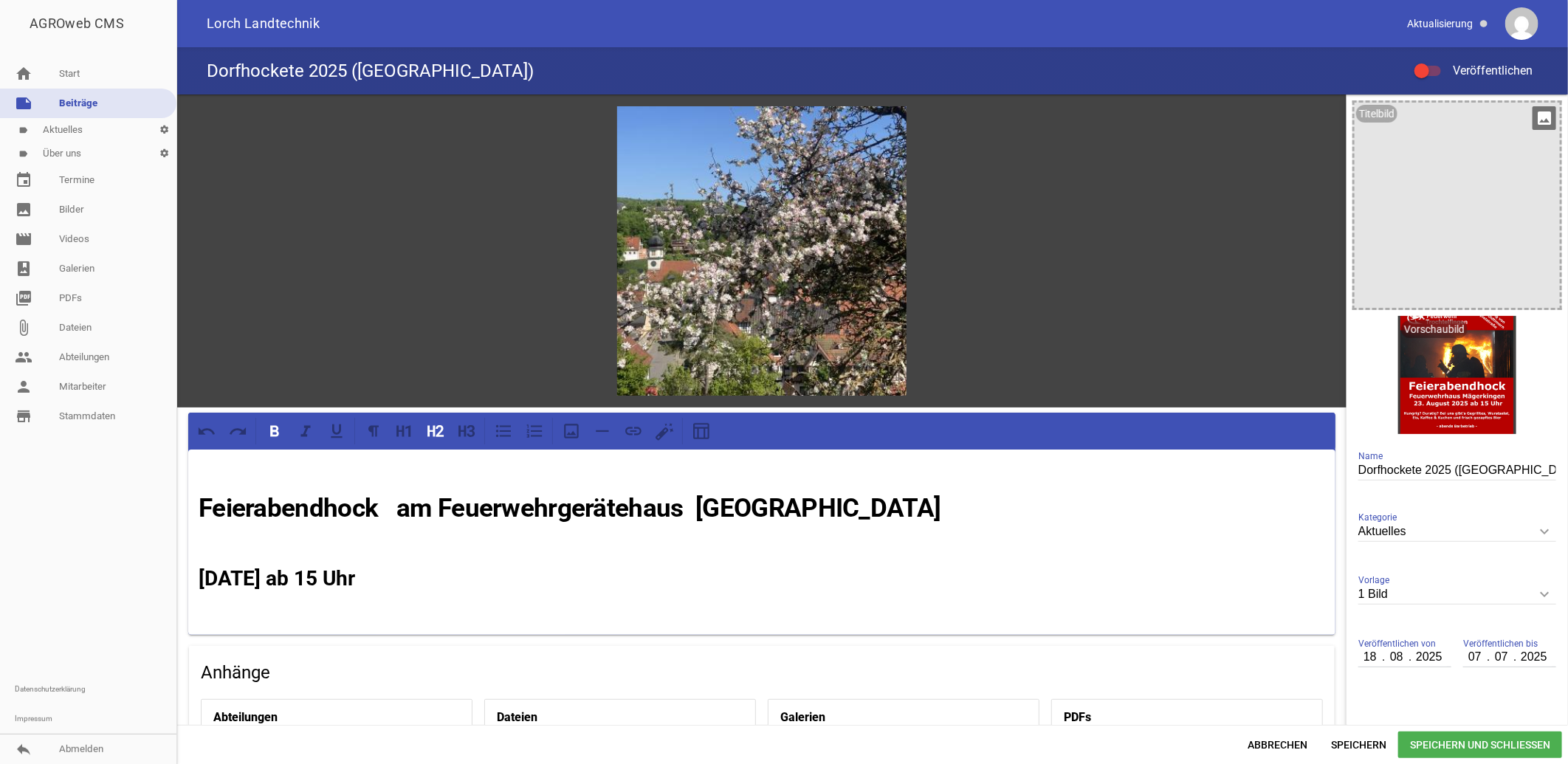
click at [1464, 655] on input "07" at bounding box center [1476, 657] width 25 height 19
type input "24"
type input "08"
click at [1493, 743] on span "Speichern und Schließen" at bounding box center [1480, 745] width 164 height 26
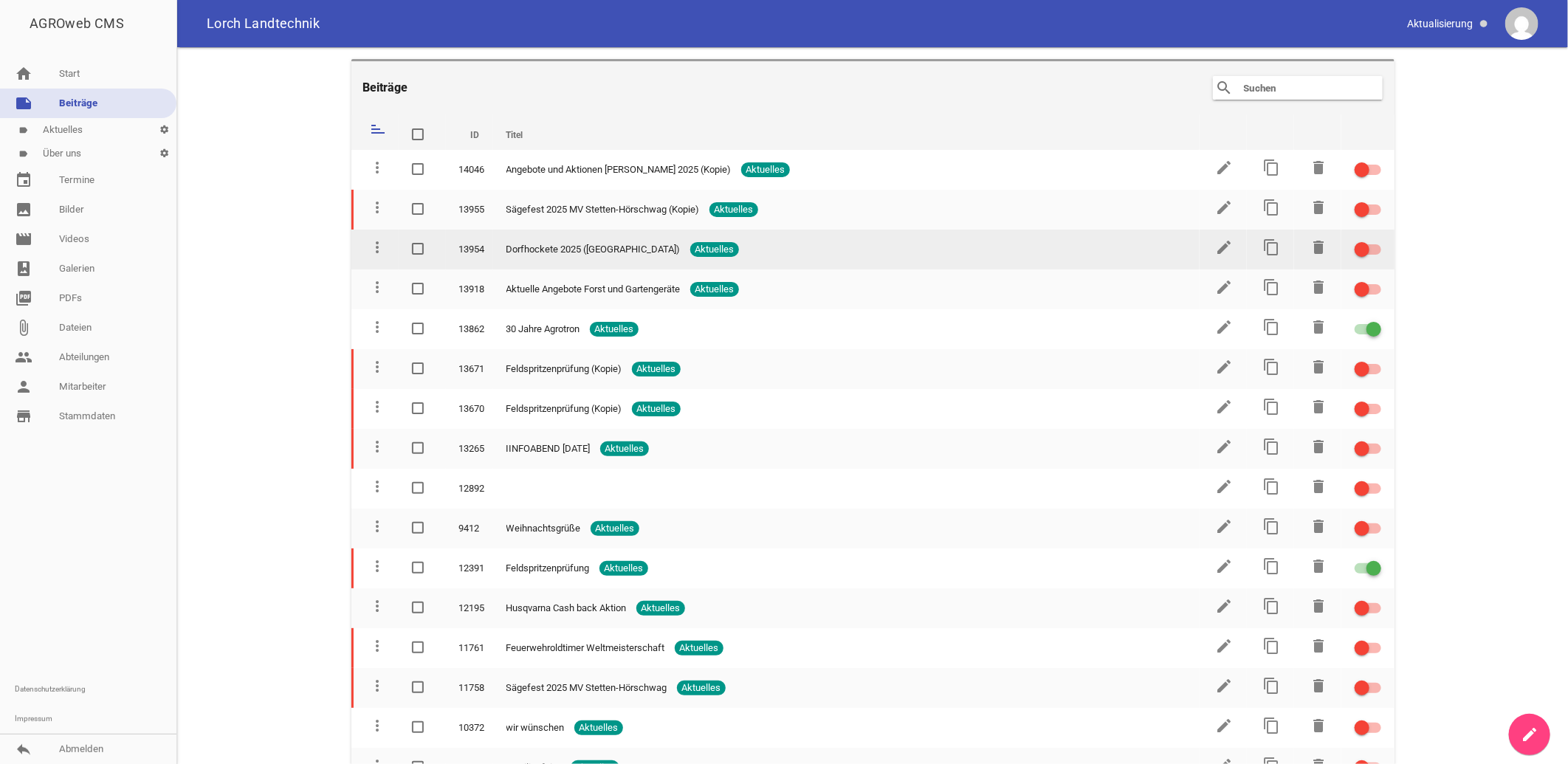
click at [691, 246] on span "Aktuelles" at bounding box center [714, 250] width 48 height 15
click at [1221, 244] on icon "edit" at bounding box center [1225, 247] width 17 height 17
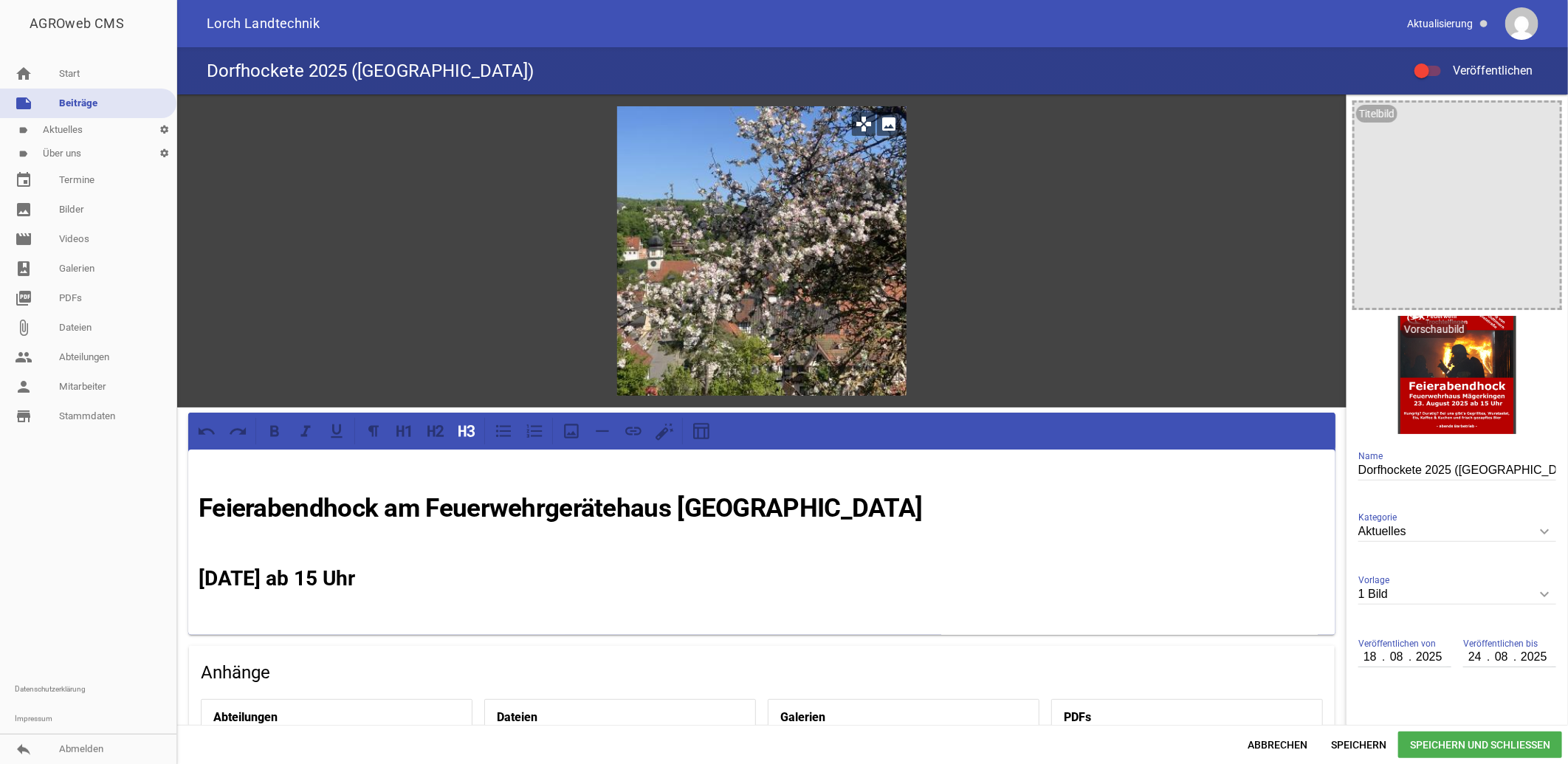
click at [889, 126] on icon "image" at bounding box center [889, 124] width 24 height 24
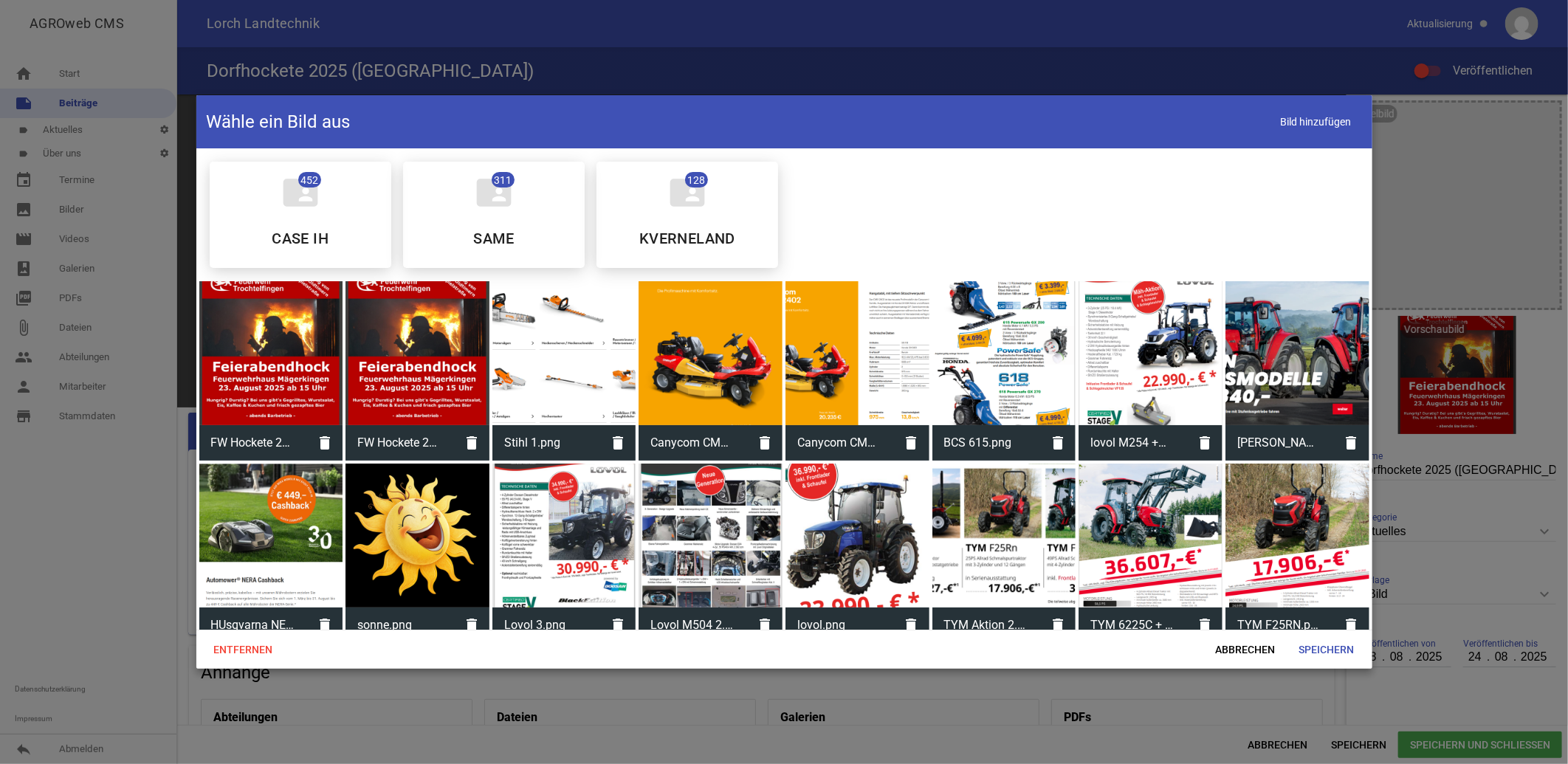
click at [404, 366] on div at bounding box center [417, 353] width 144 height 144
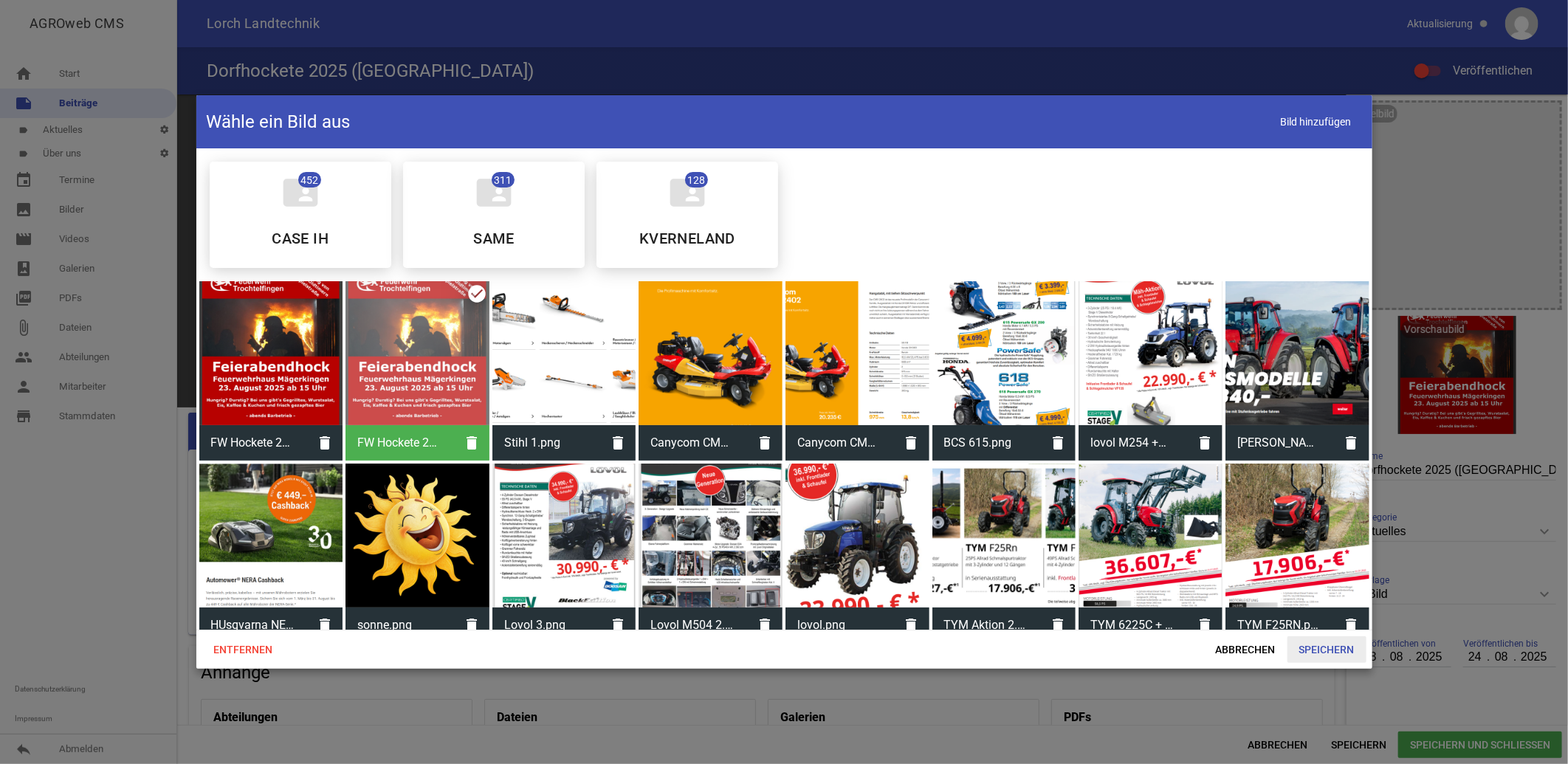
click at [1330, 650] on span "Speichern" at bounding box center [1326, 650] width 79 height 26
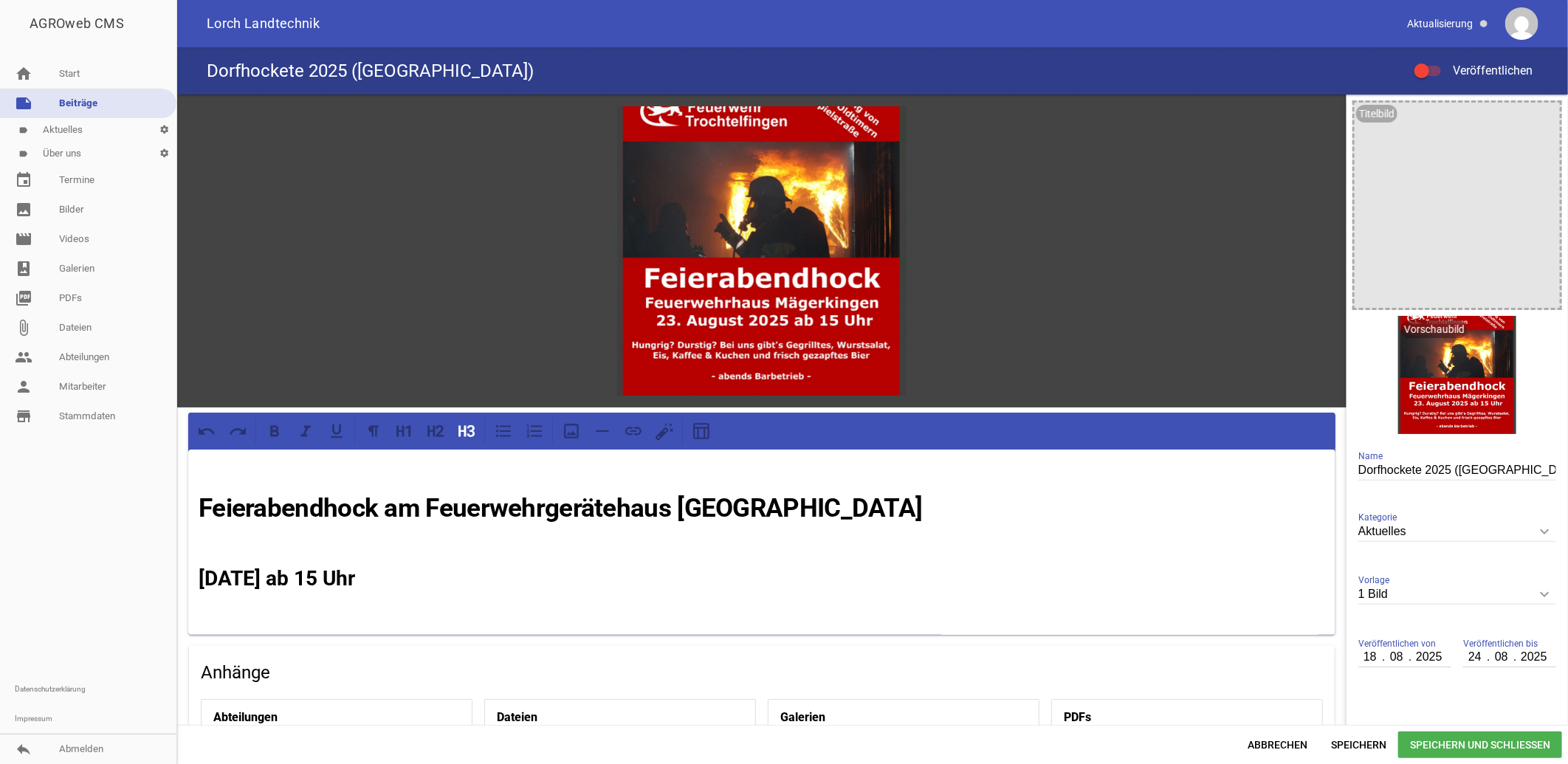
click at [1451, 743] on span "Speichern und Schließen" at bounding box center [1480, 745] width 164 height 26
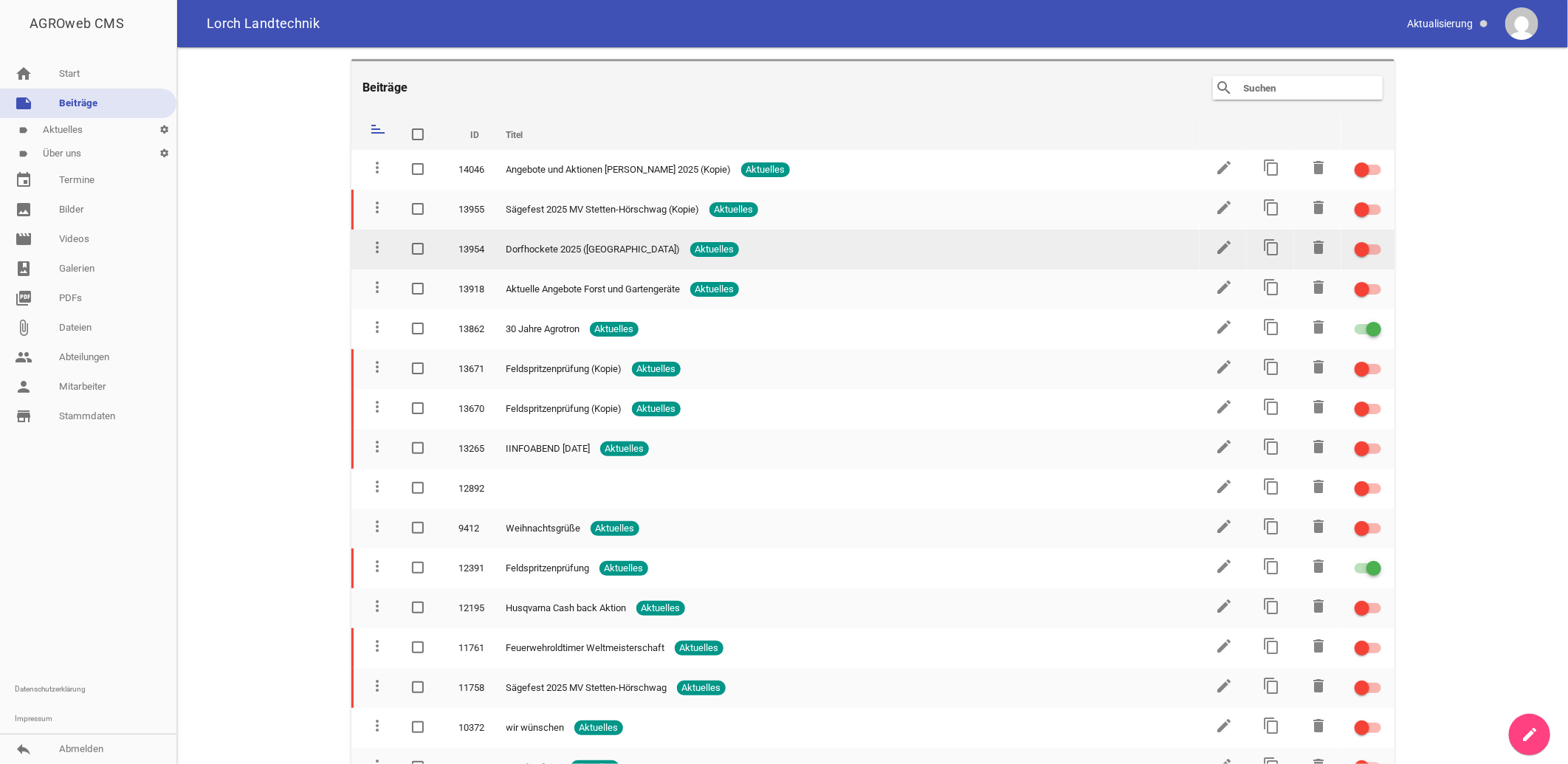
click at [1365, 246] on div at bounding box center [1368, 249] width 26 height 10
click at [1377, 241] on input "checkbox" at bounding box center [1377, 241] width 0 height 0
click at [1221, 244] on icon "edit" at bounding box center [1225, 247] width 17 height 17
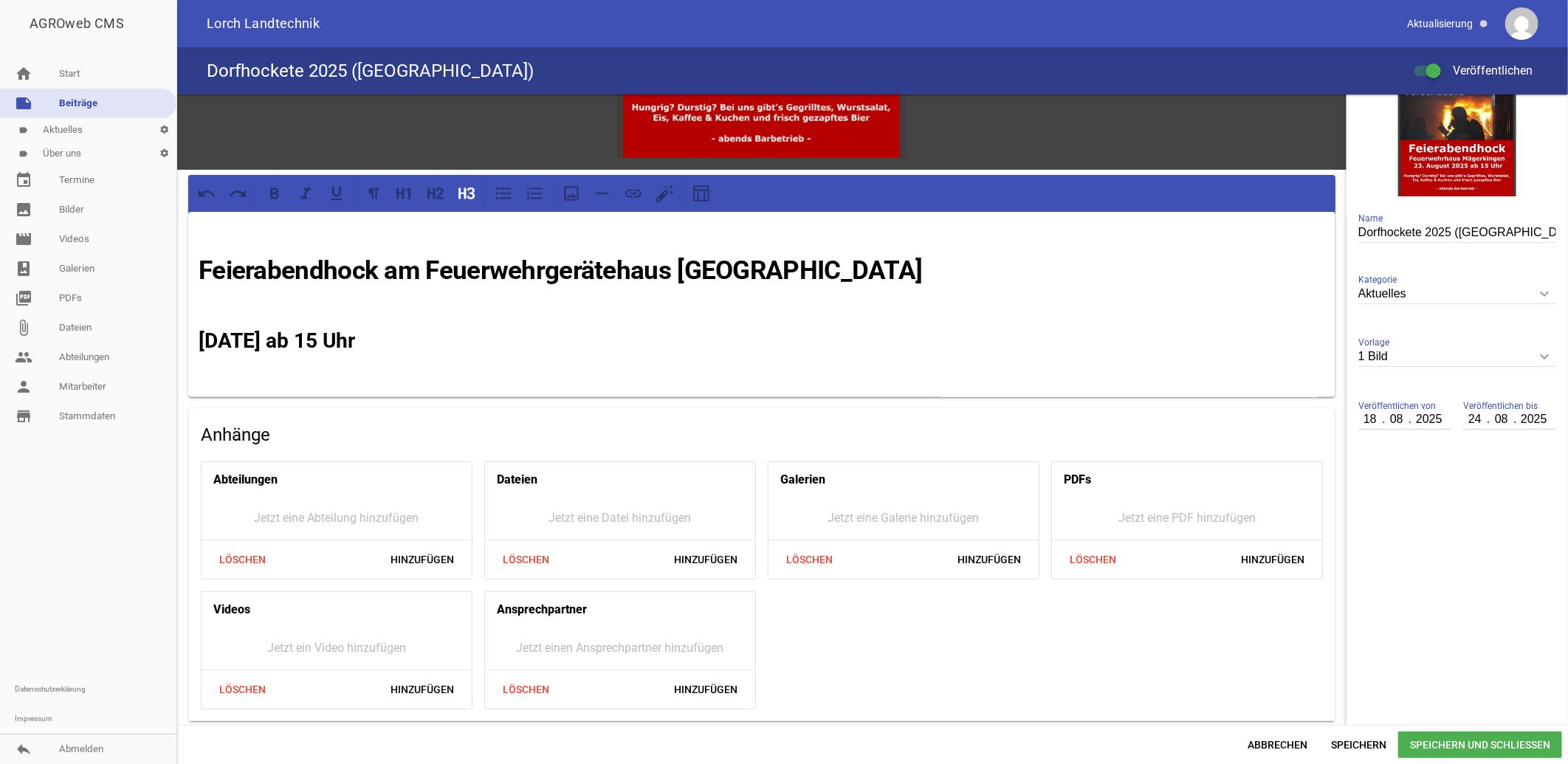
scroll to position [156, 0]
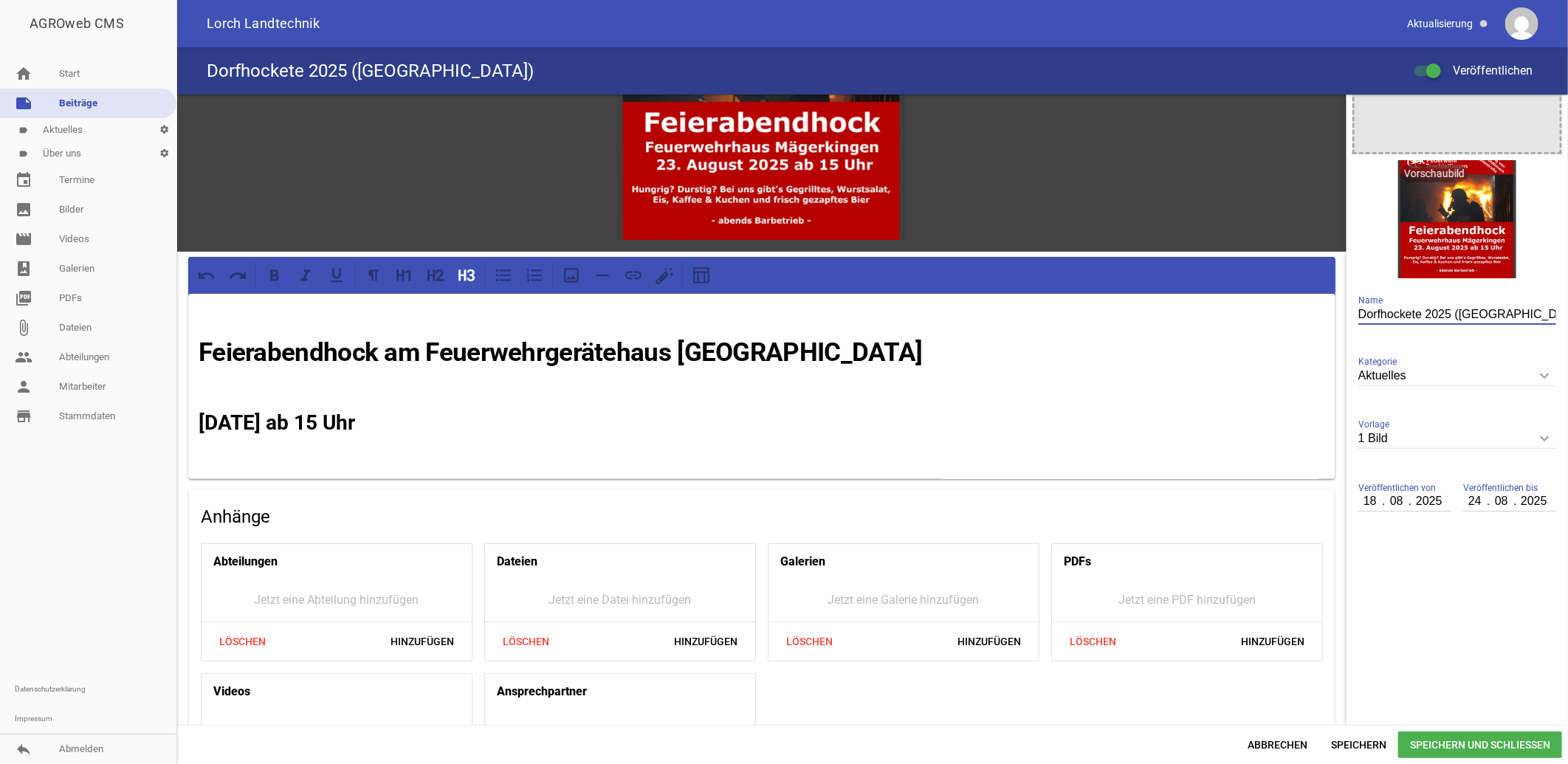
click at [1411, 312] on input "Dorfhockete 2025 (Kopie)" at bounding box center [1457, 315] width 198 height 20
drag, startPoint x: 1415, startPoint y: 314, endPoint x: 1345, endPoint y: 320, distance: 70.3
click at [1346, 320] on div "Titelbild image Vorschaubild delete crop image Dorfhockete 2025 (Kopie) Name Ak…" at bounding box center [1457, 239] width 222 height 599
type input "Feierabendhock FW 2025 (Kopie)"
click at [1473, 746] on span "Speichern und Schließen" at bounding box center [1480, 745] width 164 height 26
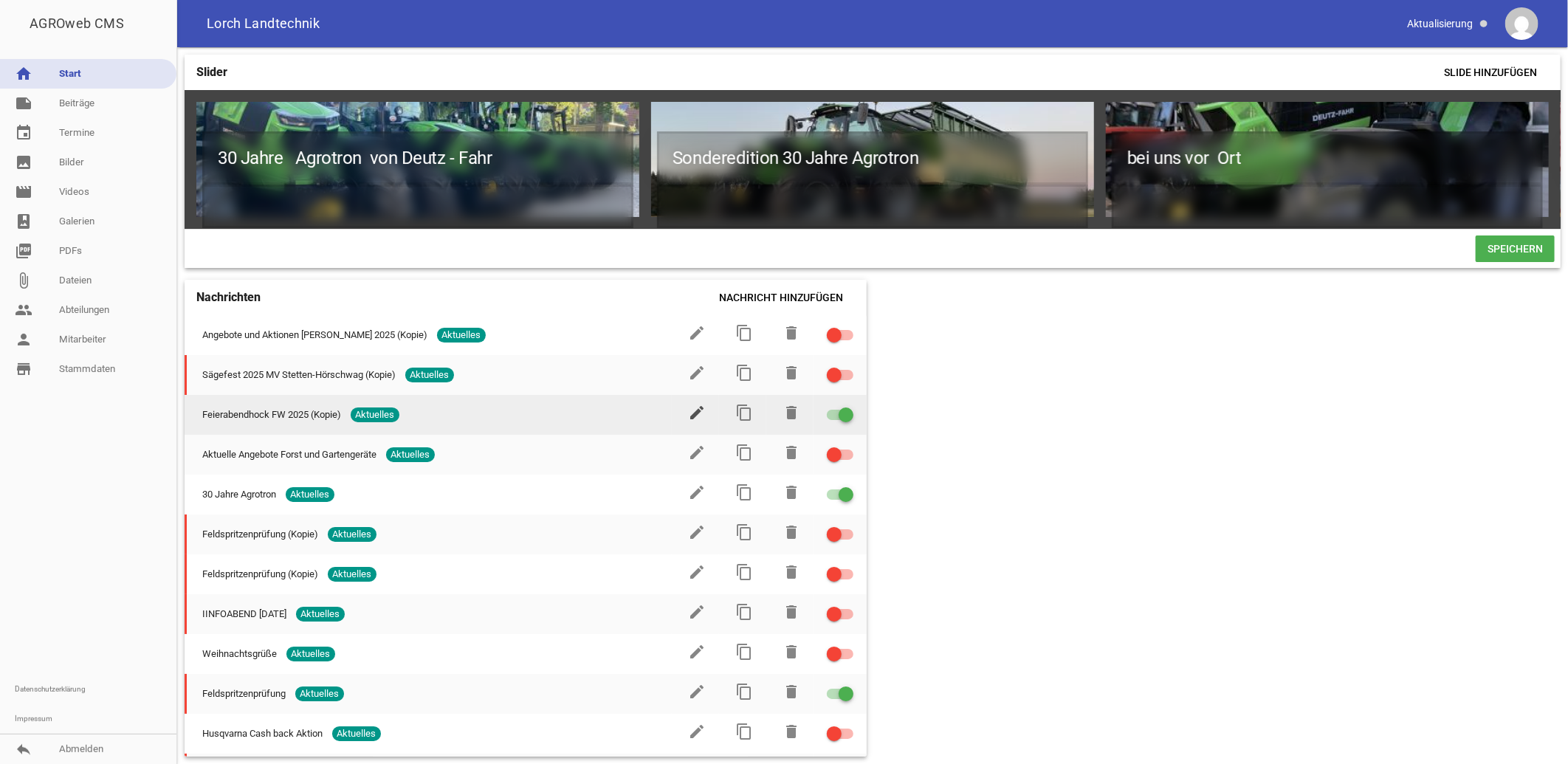
click at [688, 417] on icon "edit" at bounding box center [697, 413] width 17 height 17
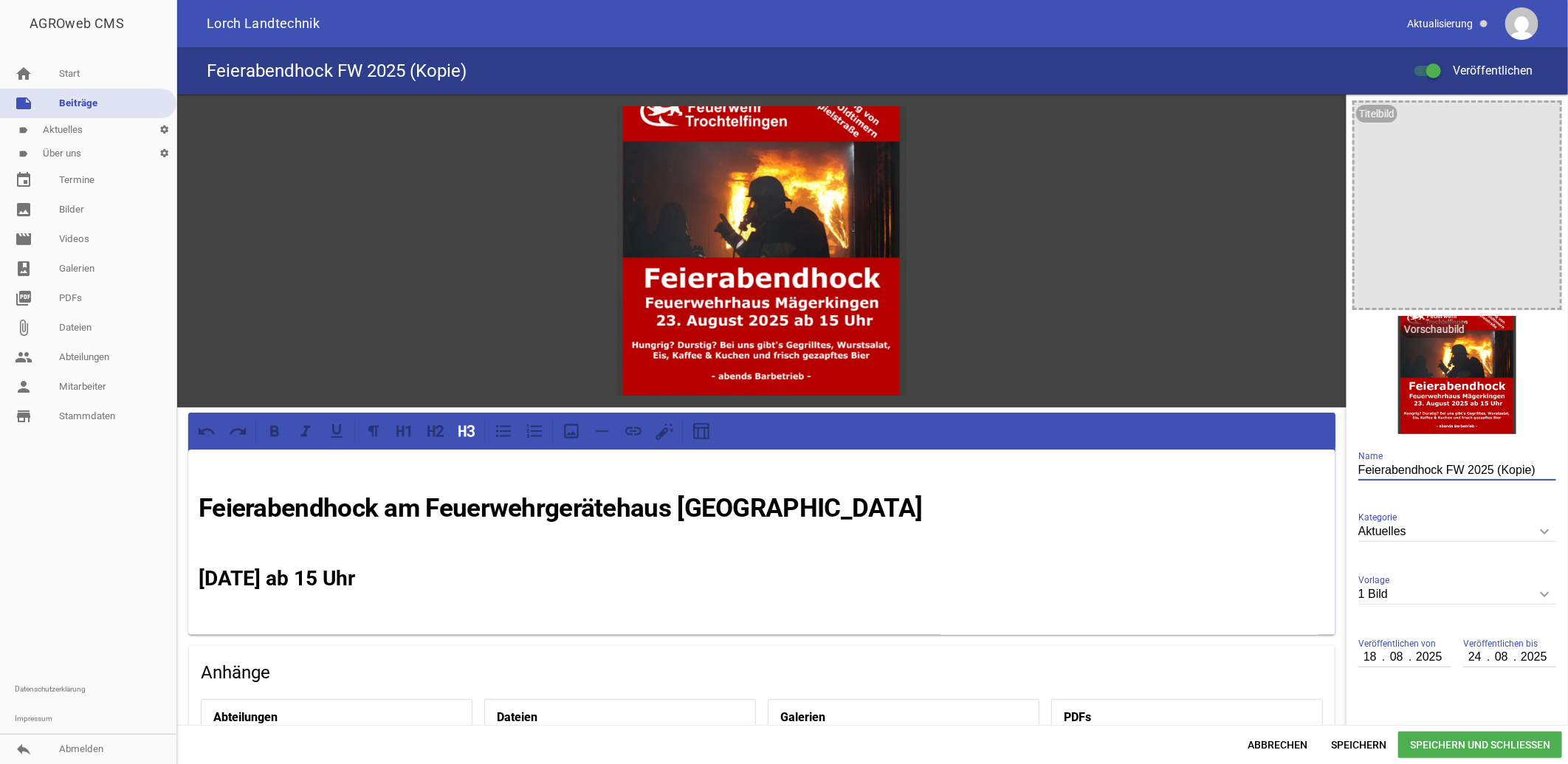
drag, startPoint x: 1534, startPoint y: 470, endPoint x: 1518, endPoint y: 473, distance: 16.3
click at [1519, 473] on input "Feierabendhock FW 2025 (Kopie)" at bounding box center [1457, 471] width 198 height 20
drag, startPoint x: 1501, startPoint y: 474, endPoint x: 1490, endPoint y: 478, distance: 11.7
click at [1490, 478] on input "Feierabendhock FW 2025 (Kopie)" at bounding box center [1457, 471] width 198 height 20
type input "Feierabendhock FW 2025"
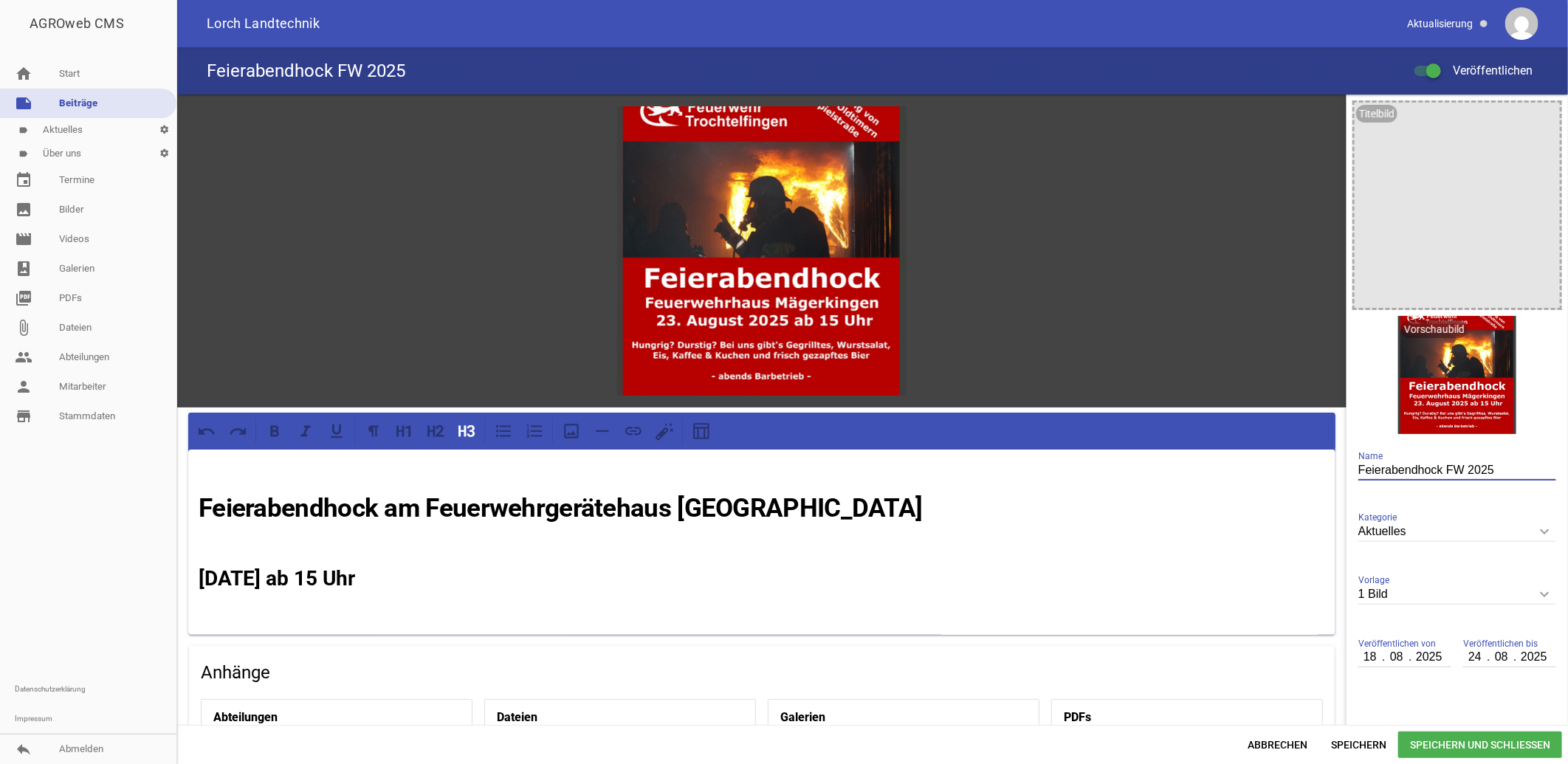
click at [1493, 746] on span "Speichern und Schließen" at bounding box center [1480, 745] width 164 height 26
